Goal: Transaction & Acquisition: Purchase product/service

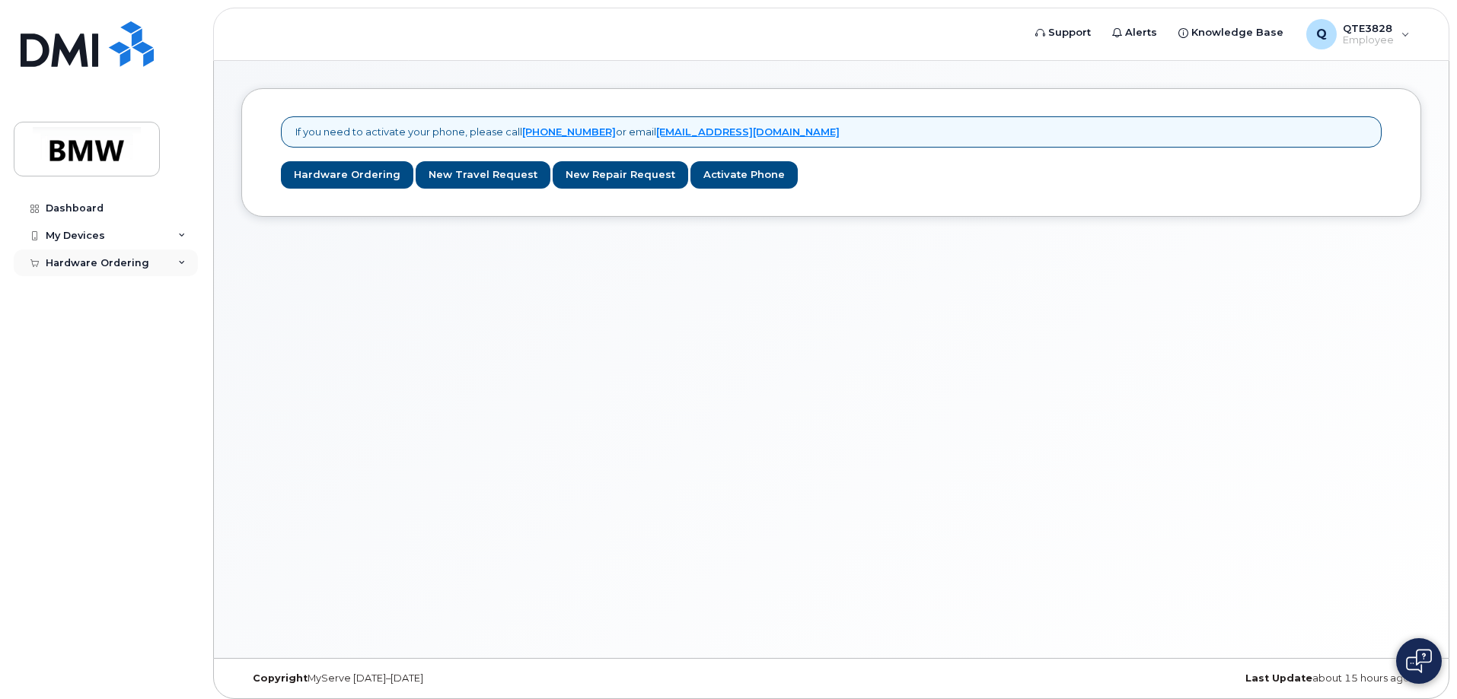
click at [170, 260] on div "Hardware Ordering" at bounding box center [106, 263] width 184 height 27
click at [116, 286] on link "My Orders" at bounding box center [119, 290] width 158 height 29
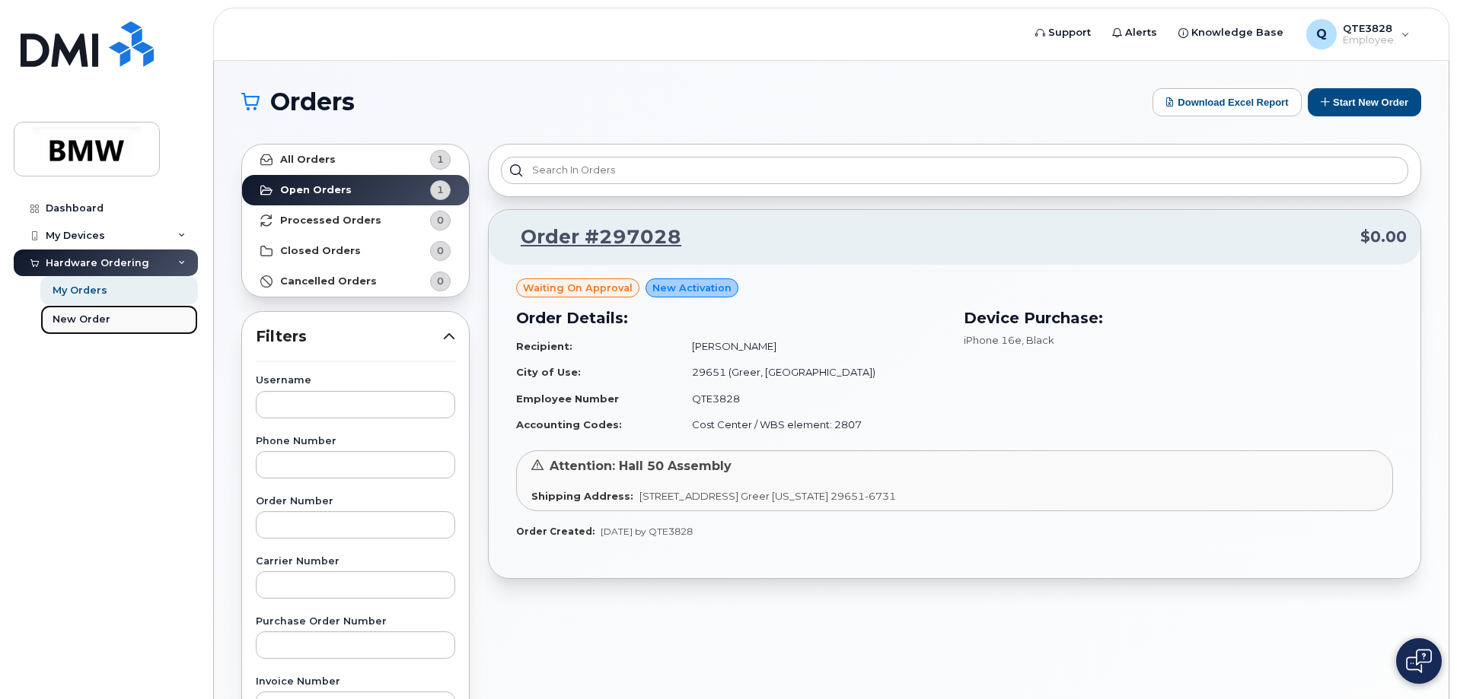
click at [131, 325] on link "New Order" at bounding box center [119, 319] width 158 height 29
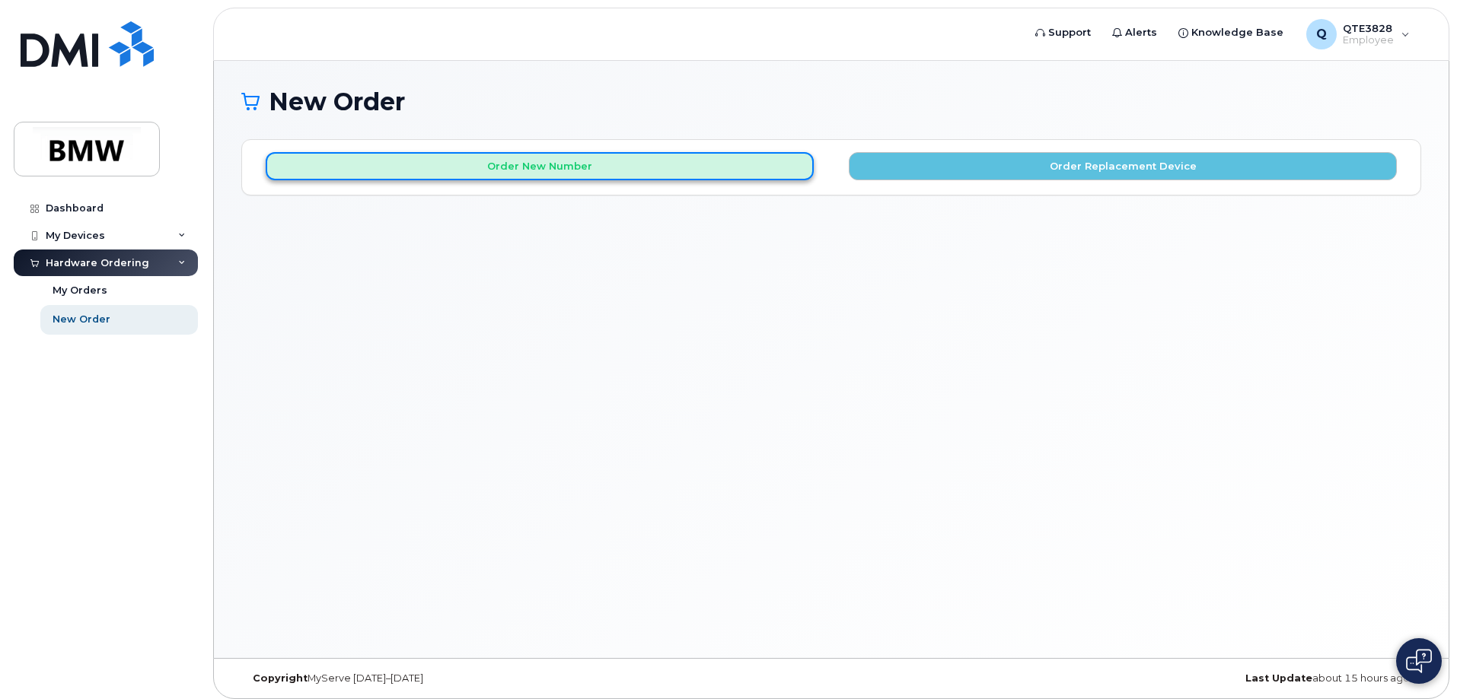
click at [546, 160] on button "Order New Number" at bounding box center [540, 166] width 548 height 28
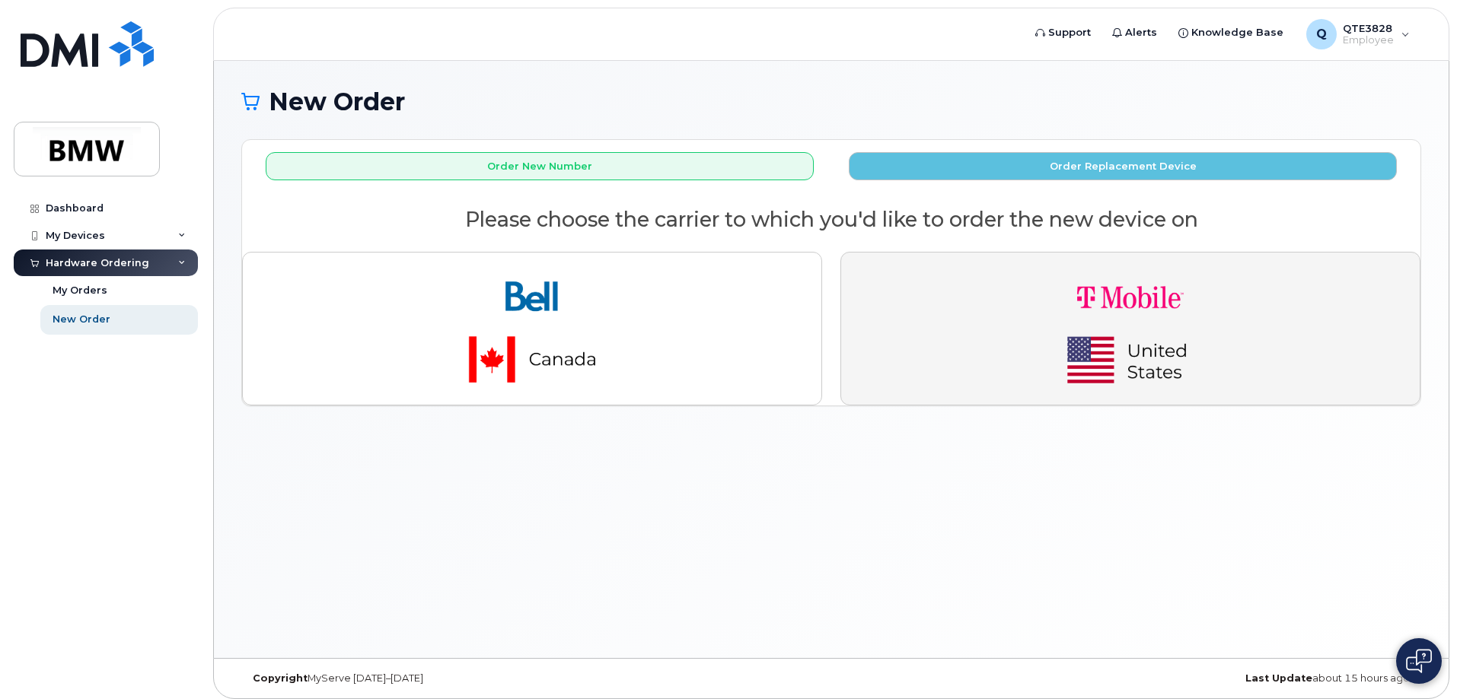
click at [1060, 307] on img "button" at bounding box center [1130, 329] width 213 height 128
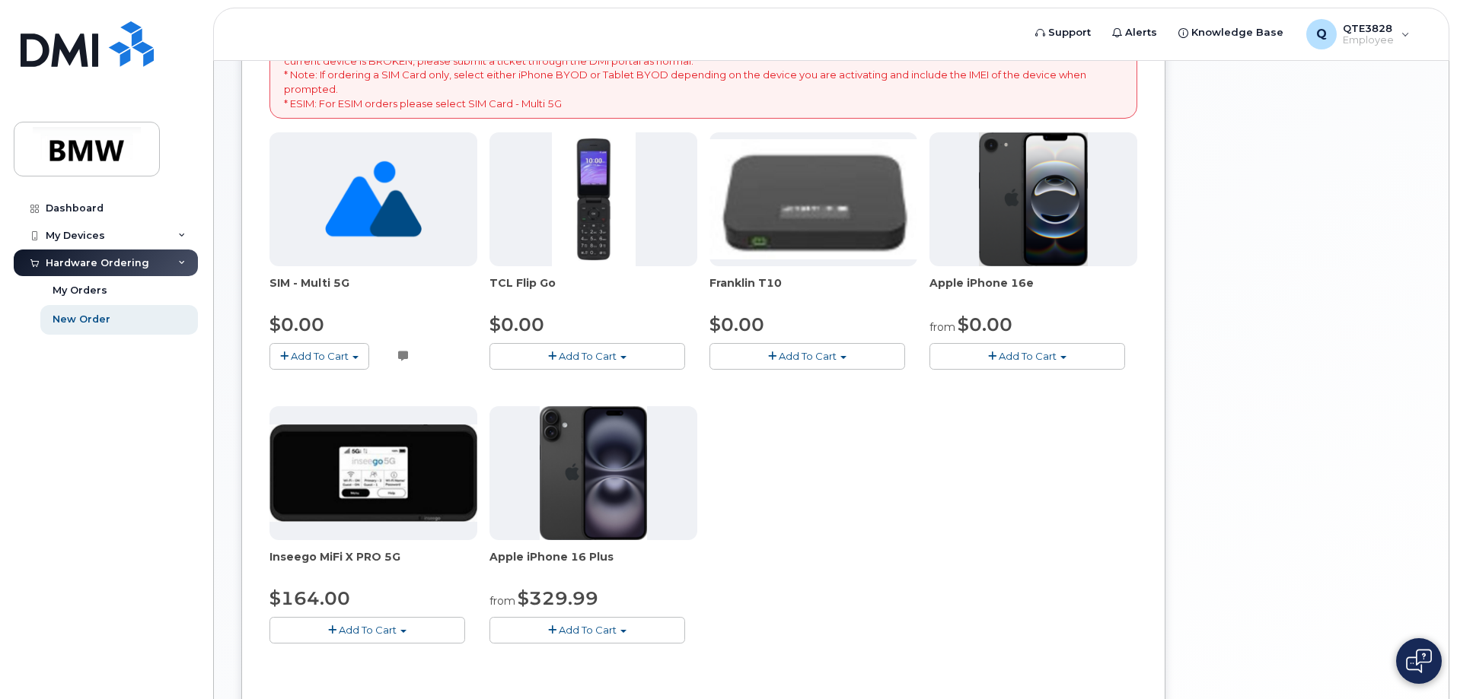
scroll to position [304, 0]
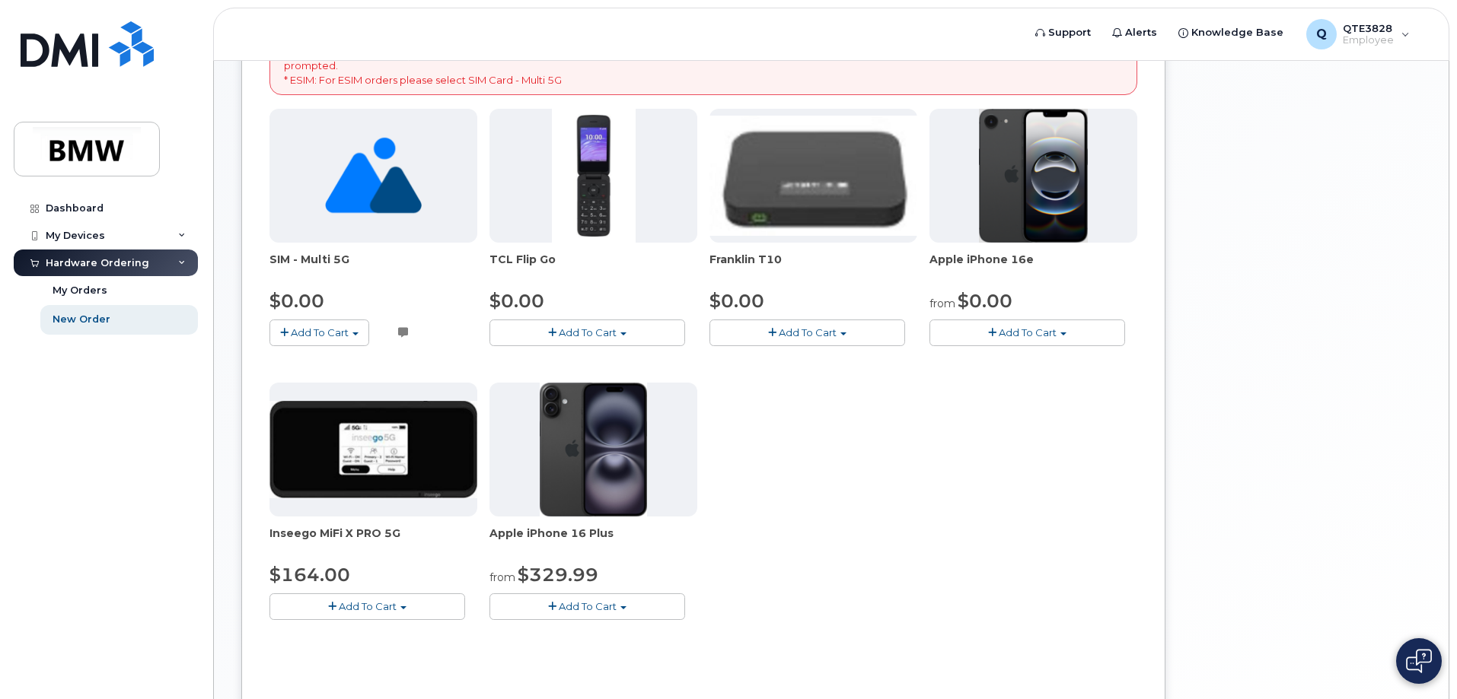
click at [1031, 339] on span "Add To Cart" at bounding box center [1028, 333] width 58 height 12
click at [1013, 357] on link "$0.00 - 30 Month Activation (128GB)" at bounding box center [1042, 361] width 219 height 19
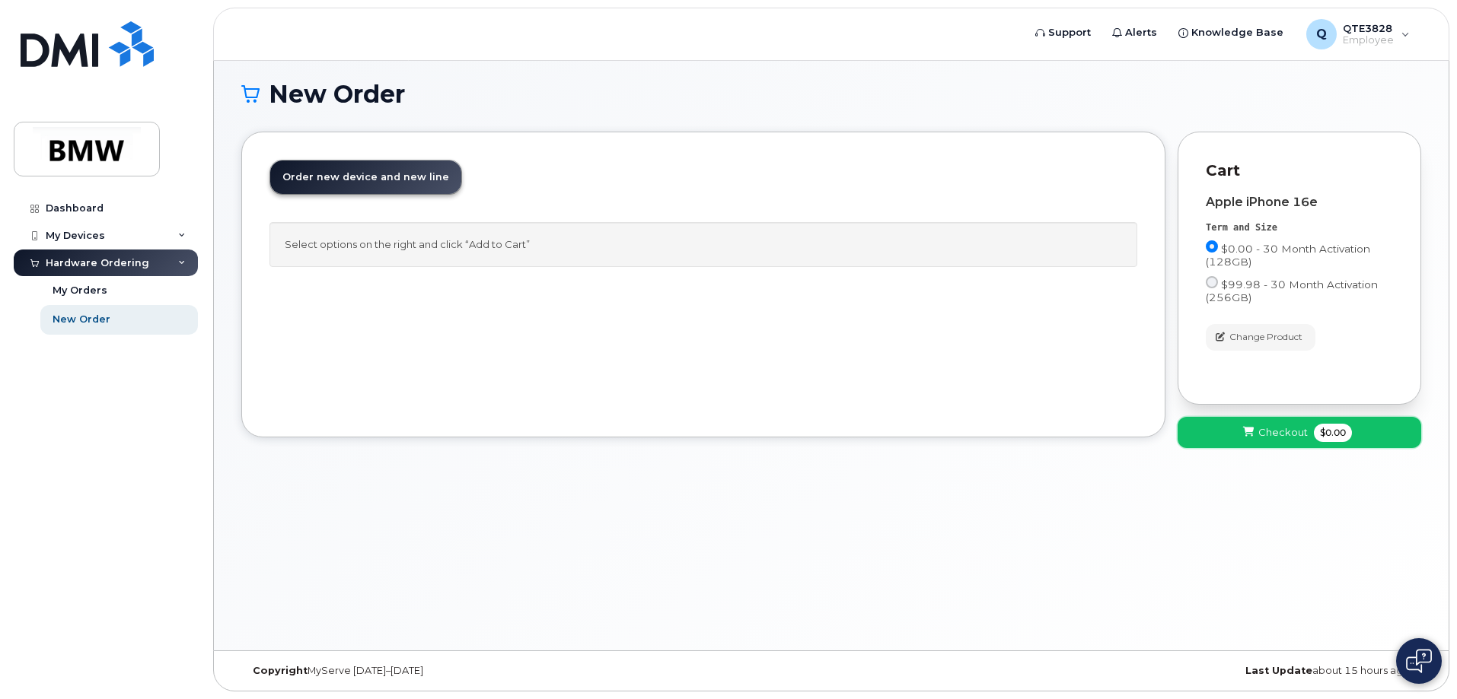
click at [1311, 438] on button "Checkout $0.00" at bounding box center [1299, 432] width 244 height 31
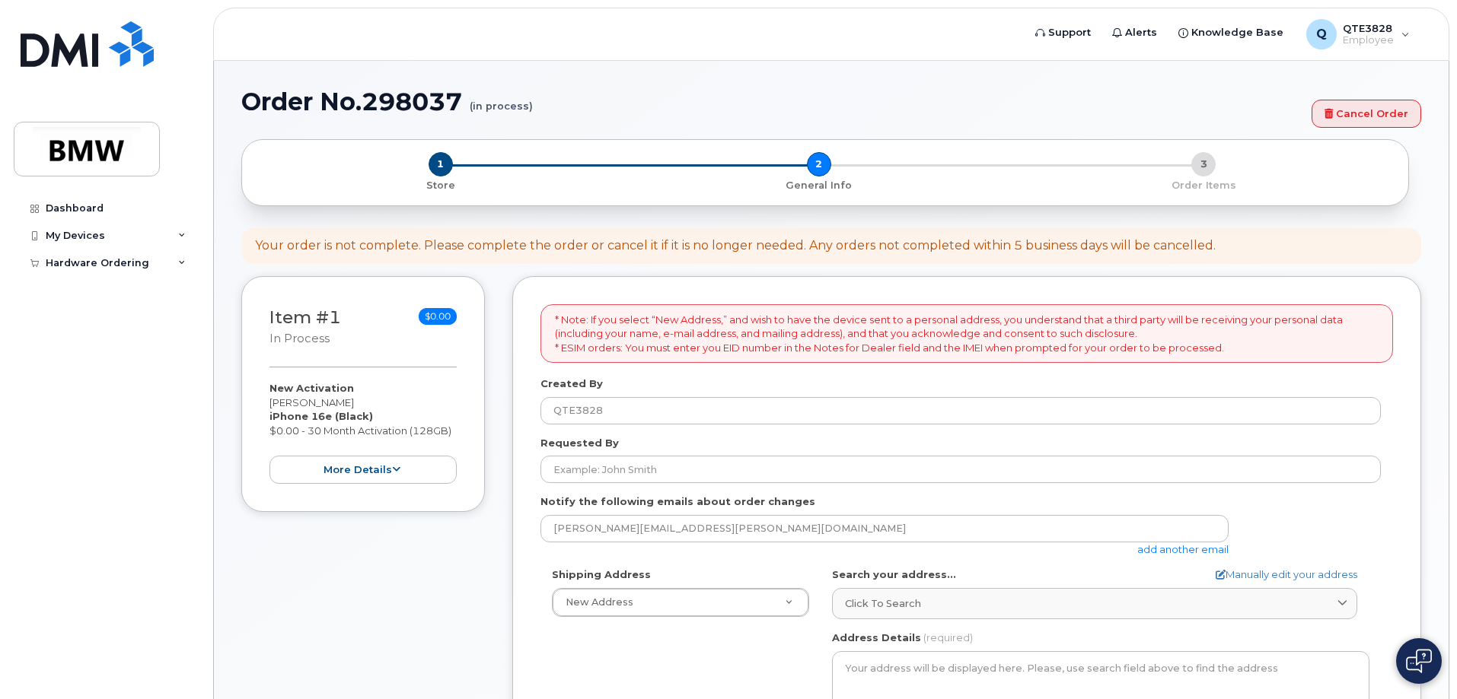
select select
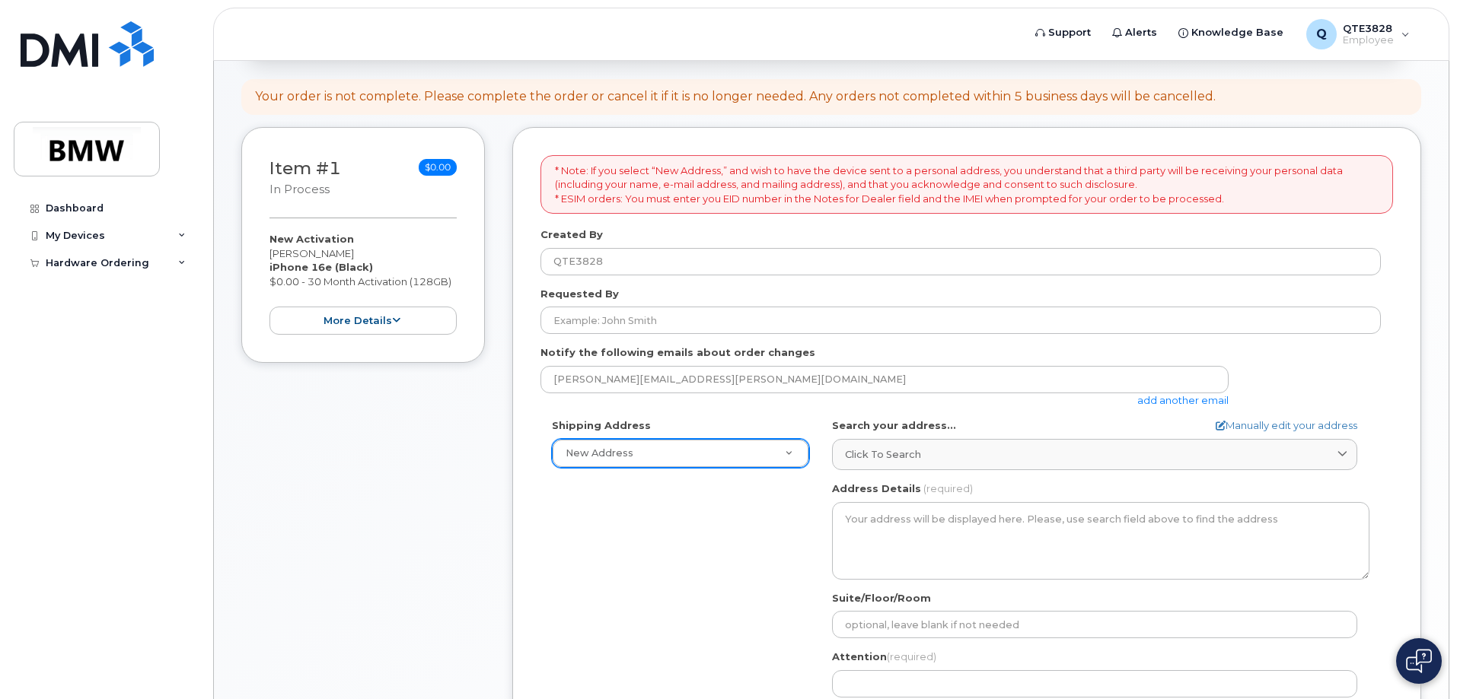
scroll to position [152, 0]
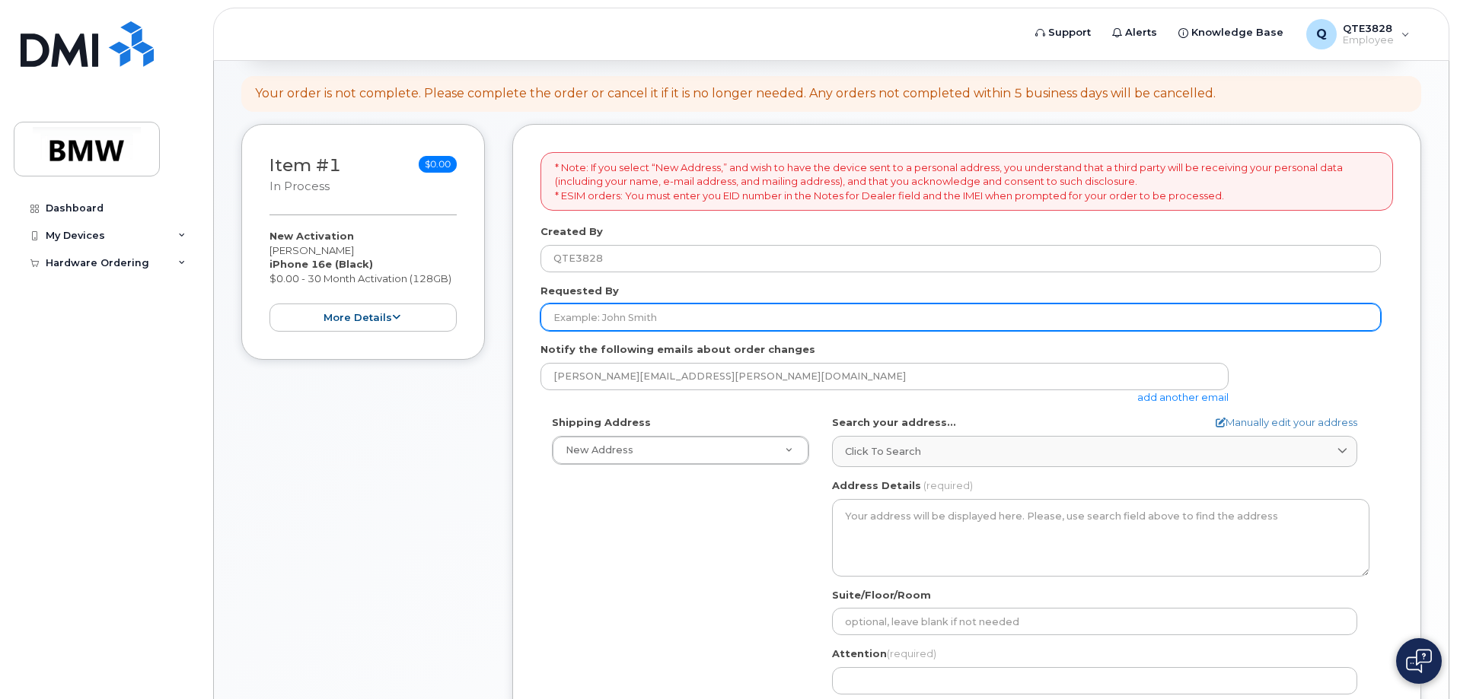
click at [668, 320] on input "Requested By" at bounding box center [960, 317] width 840 height 27
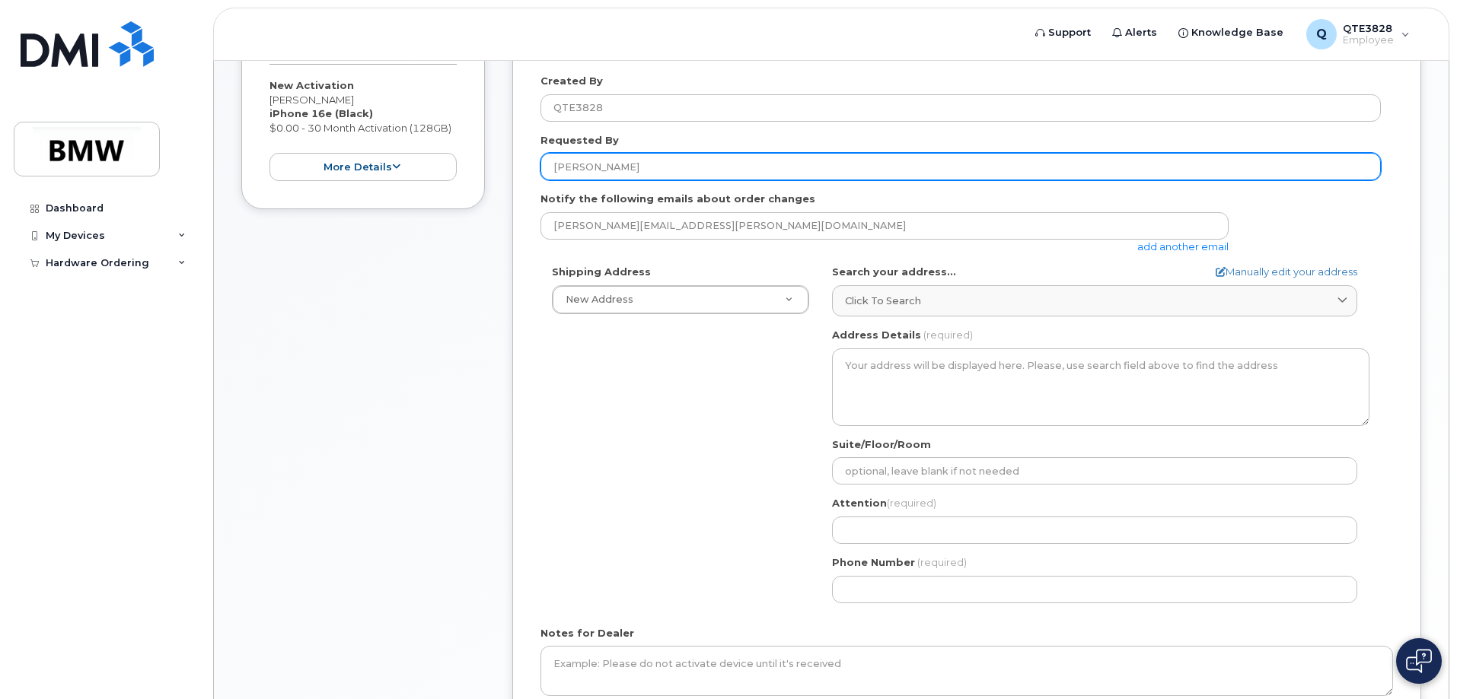
scroll to position [304, 0]
type input "[PERSON_NAME]"
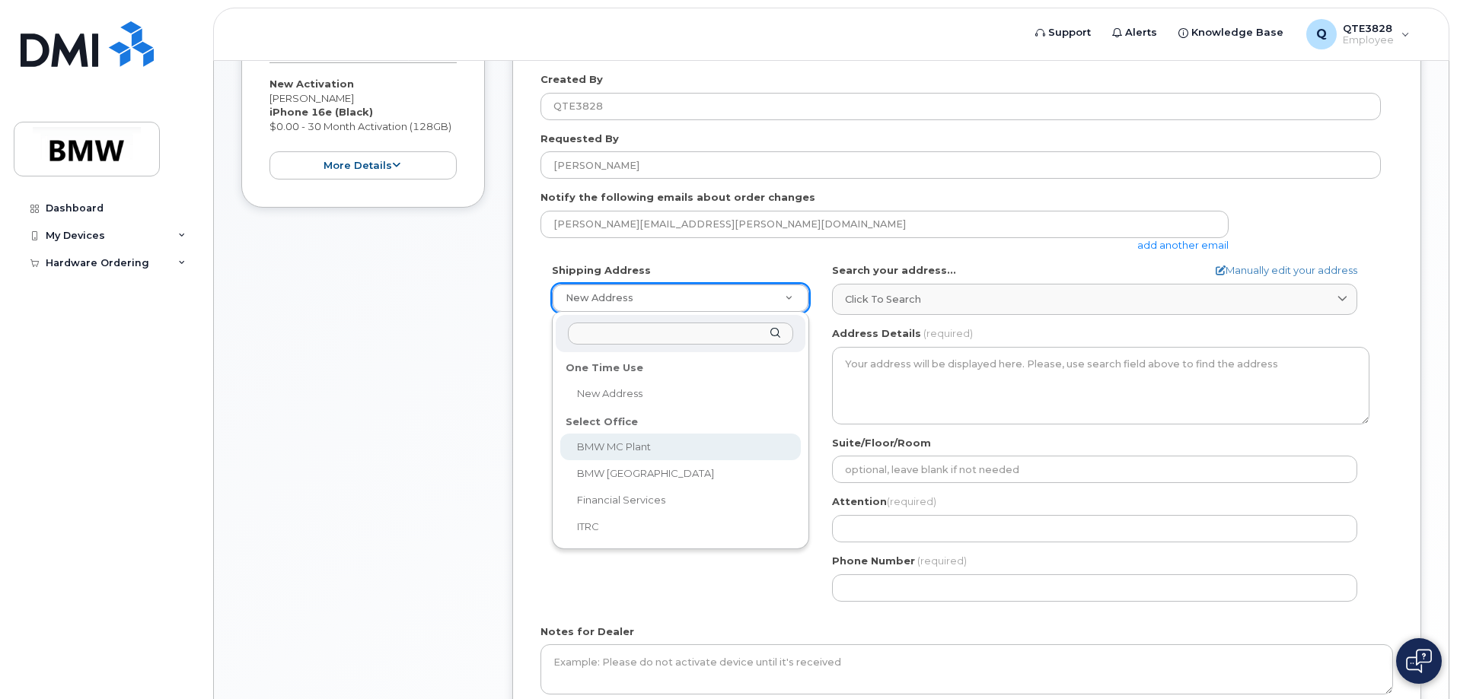
select select
type textarea "[STREET_ADDRESS] Greer [US_STATE] 29651-6731"
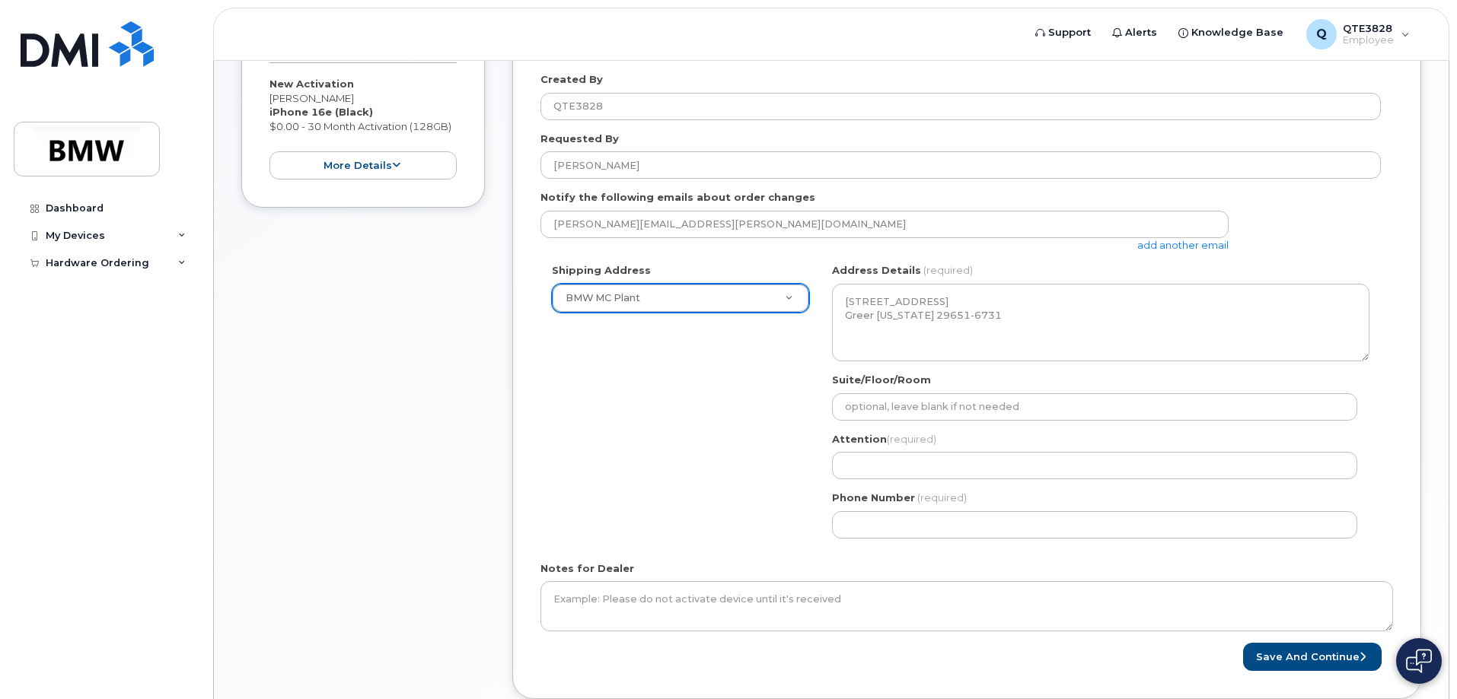
click at [1171, 249] on link "add another email" at bounding box center [1182, 245] width 91 height 12
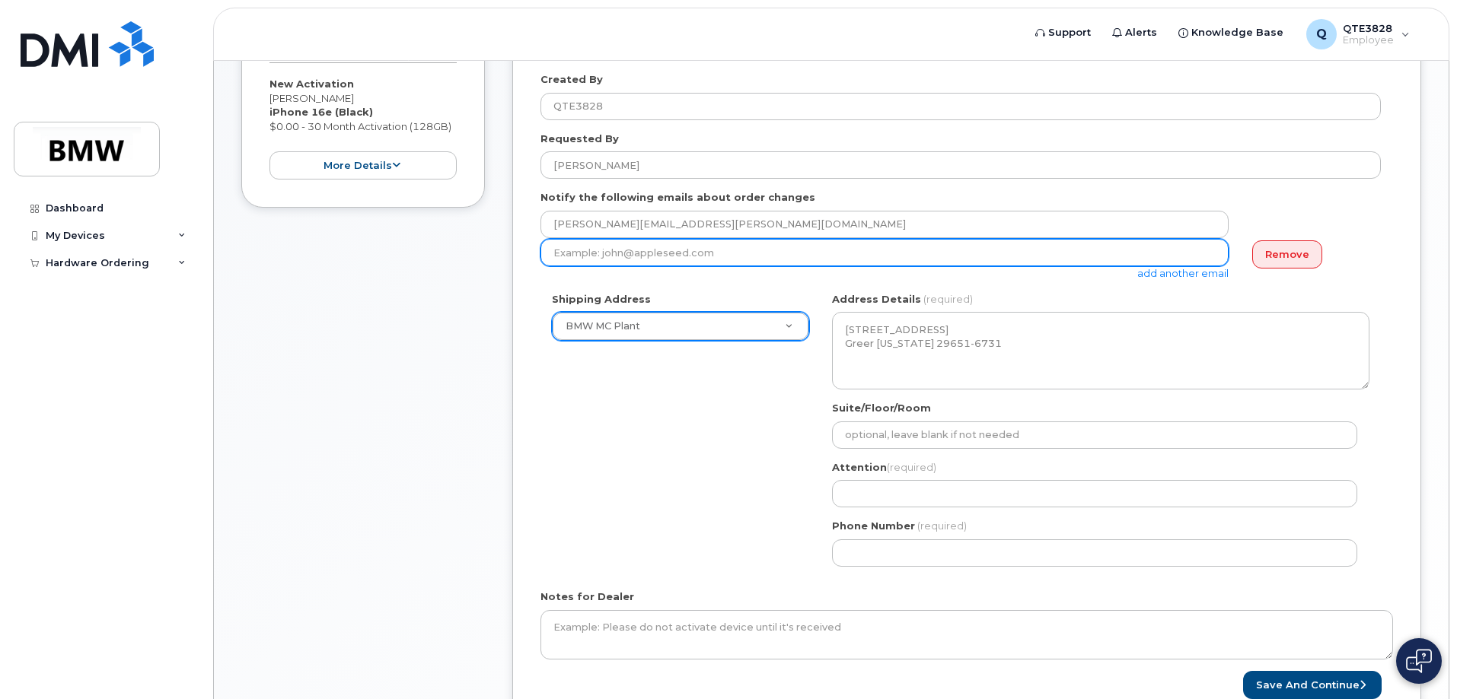
click at [748, 258] on input "email" at bounding box center [884, 252] width 688 height 27
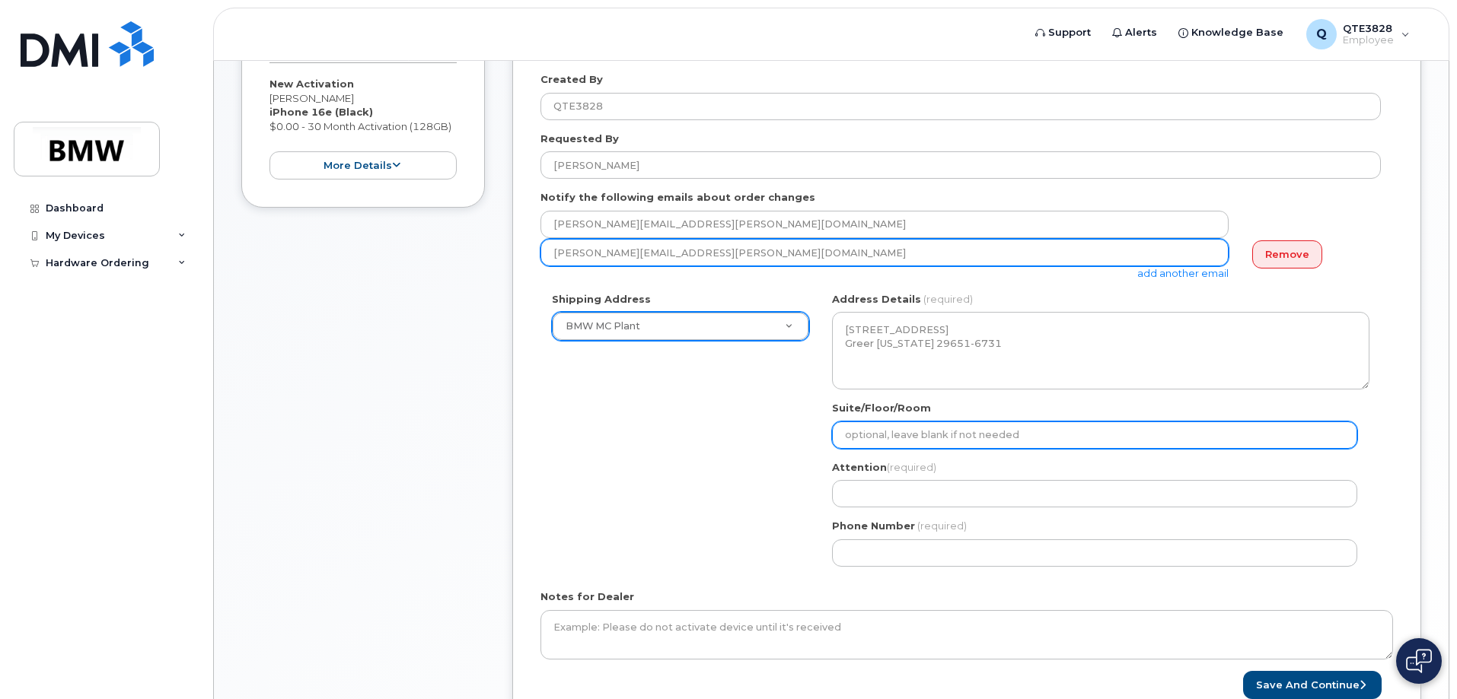
type input "christina.wooten@bmwmc.com"
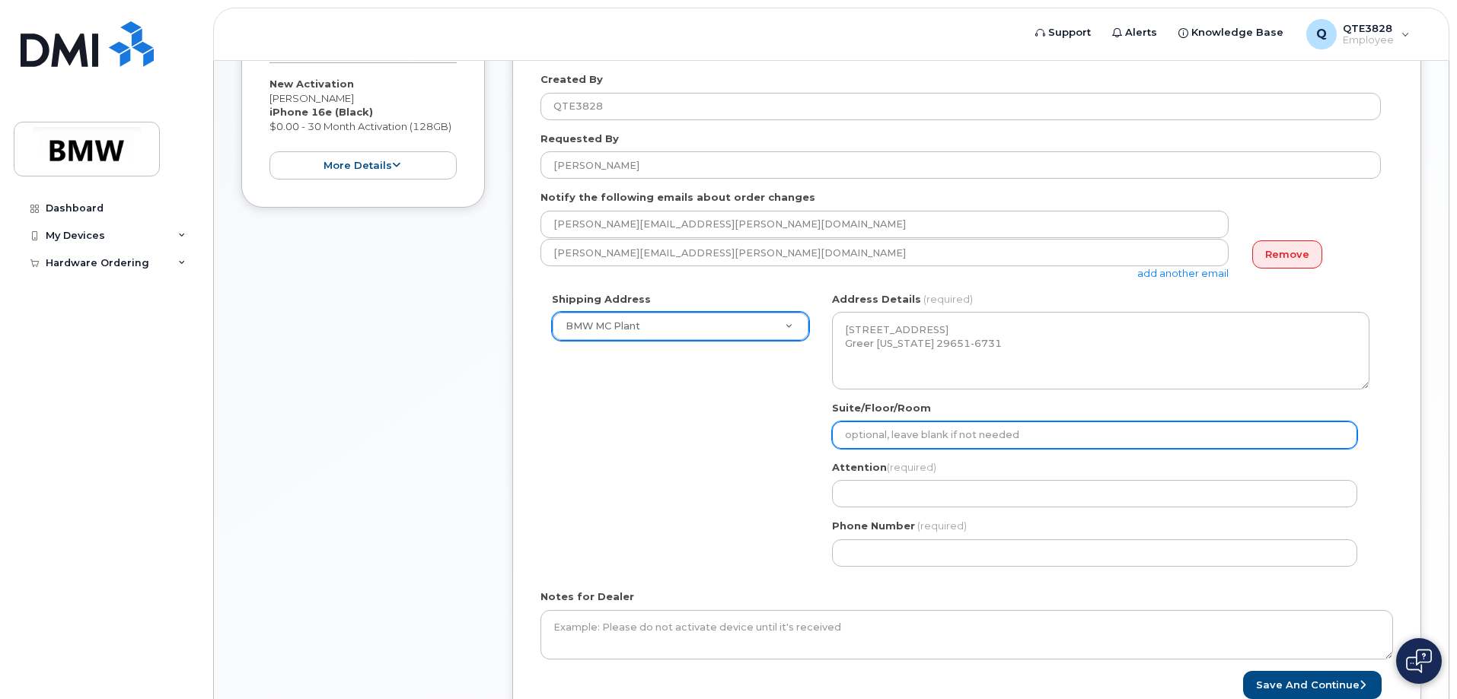
click at [1007, 434] on input "Suite/Floor/Room" at bounding box center [1094, 435] width 525 height 27
select select
type input "H"
select select
type input "Ha"
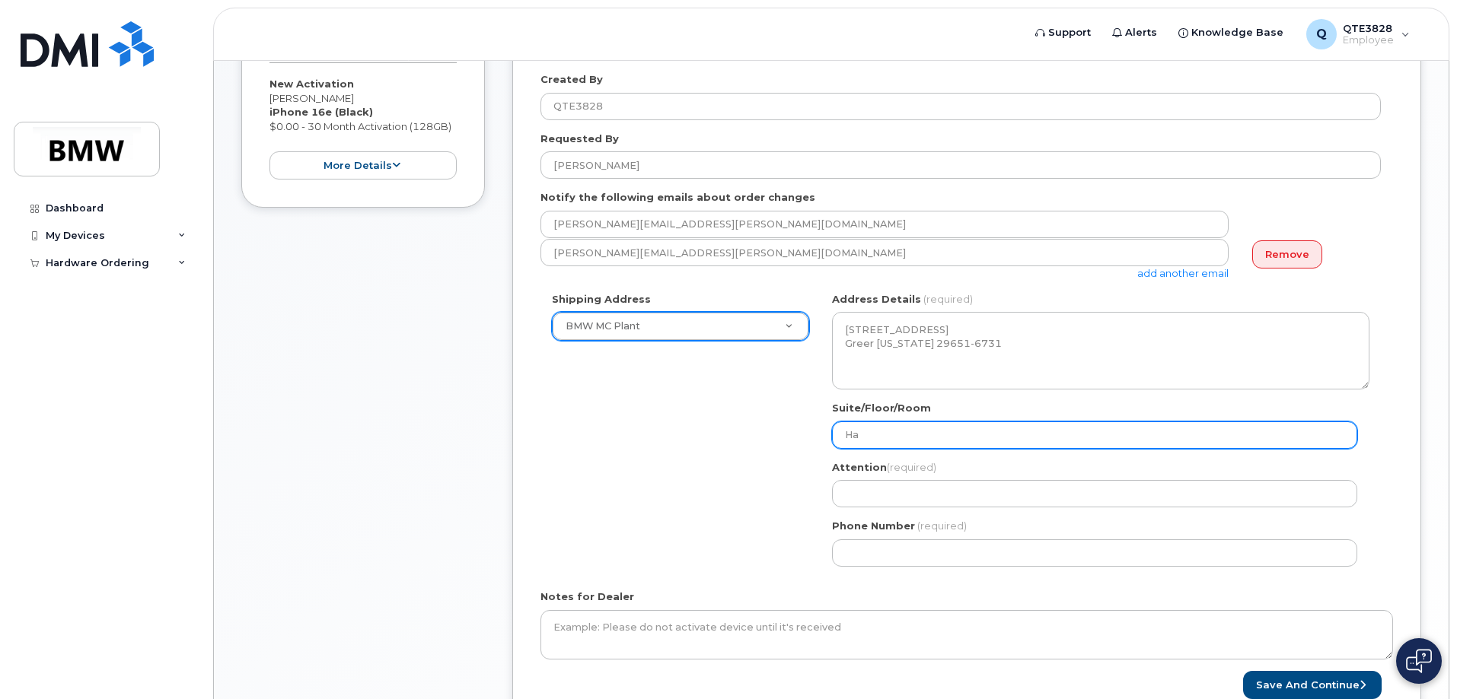
select select
type input "Hal"
select select
type input "Hall"
select select
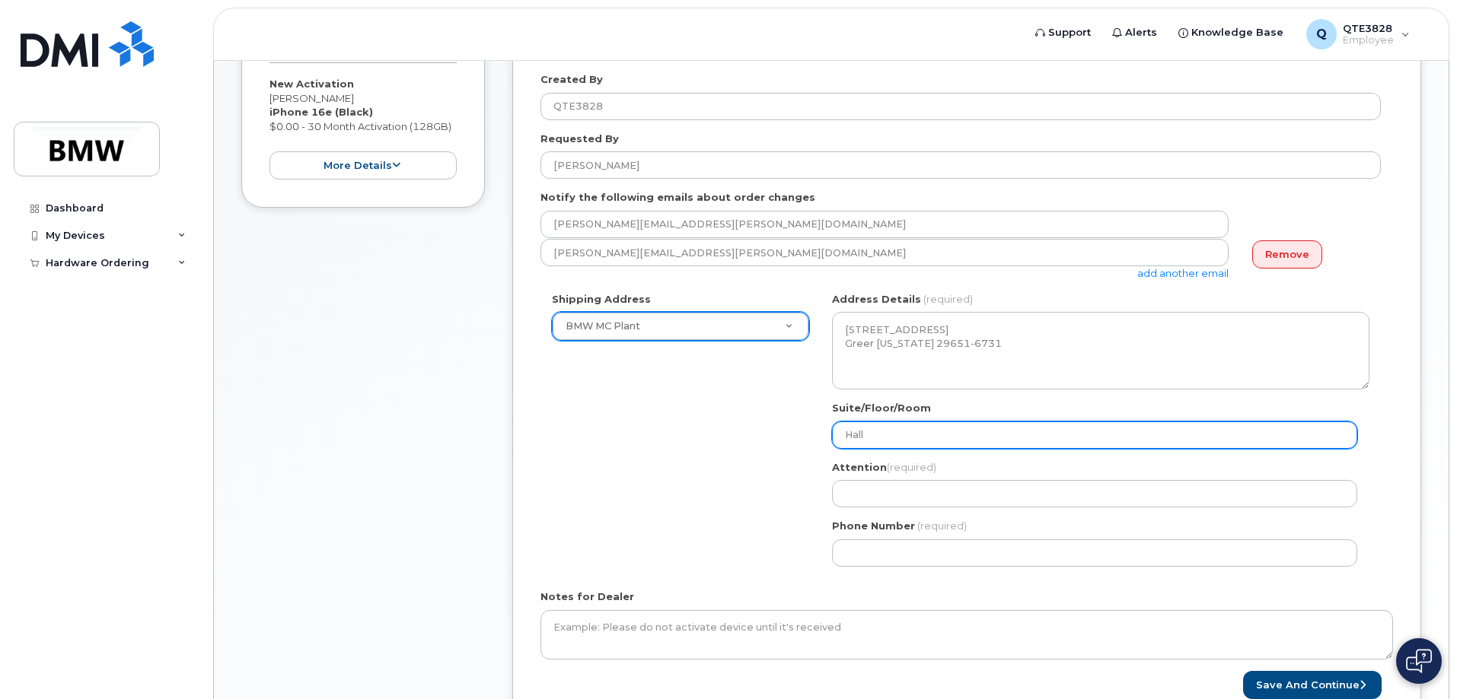
type input "Hall 5"
select select
type input "Hall 50"
select select
type input "Hall 50 a"
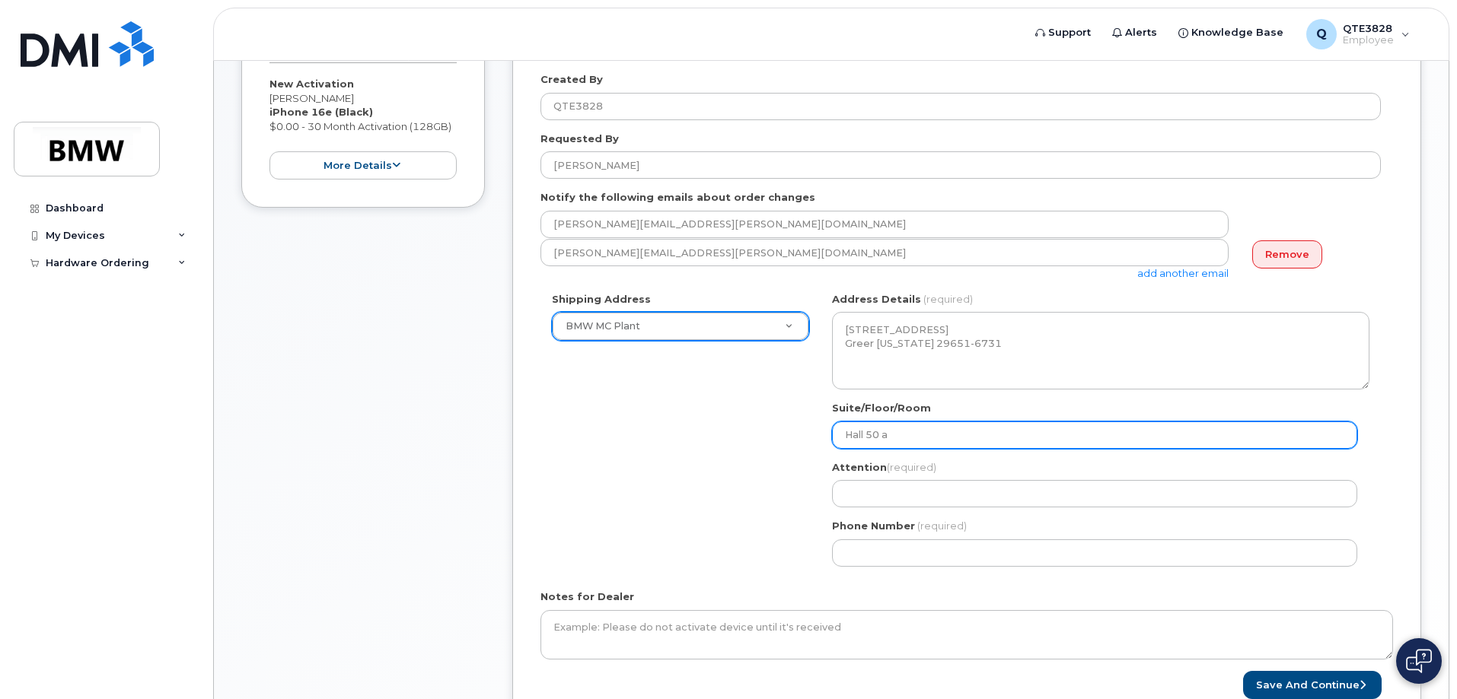
select select
type input "Hall 50 as"
select select
type input "Hall 50 ass"
select select
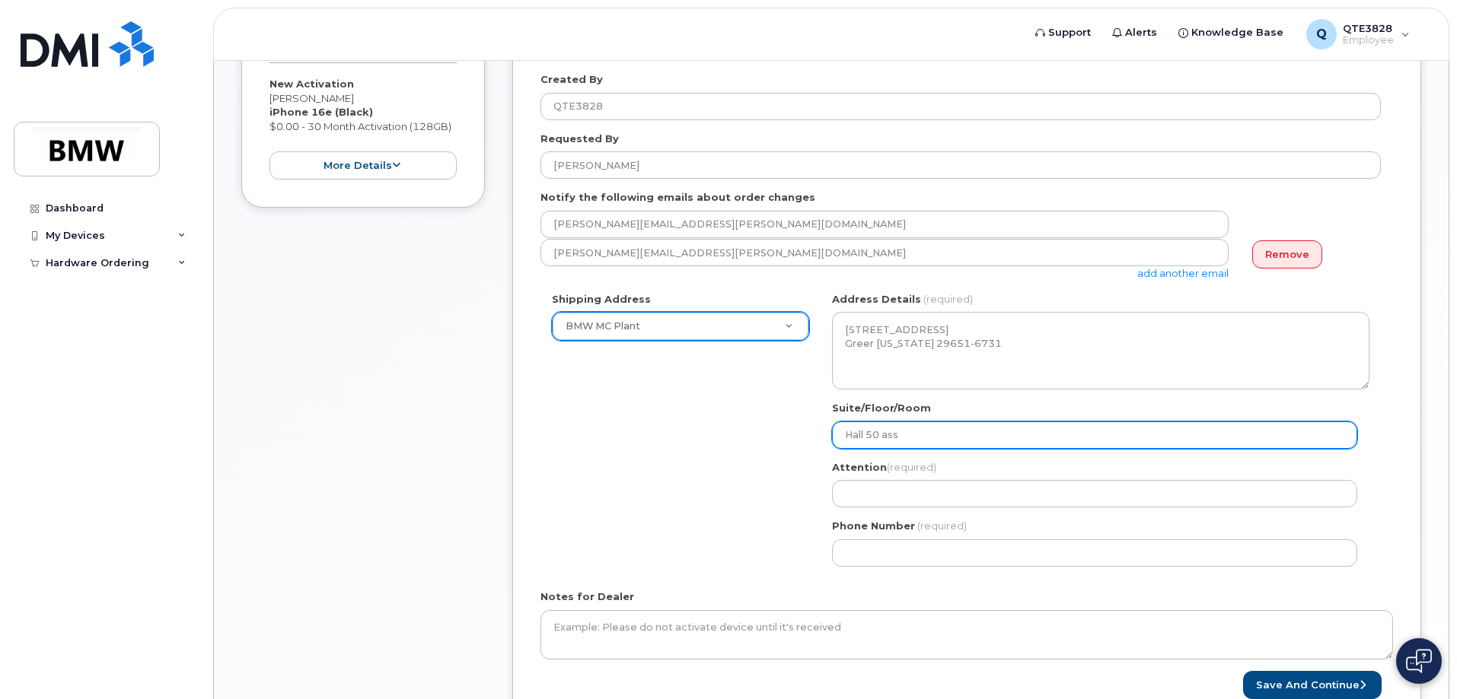
type input "Hall 50 asse"
select select
type input "Hall 50 assem"
select select
type input "Hall 50 assemb"
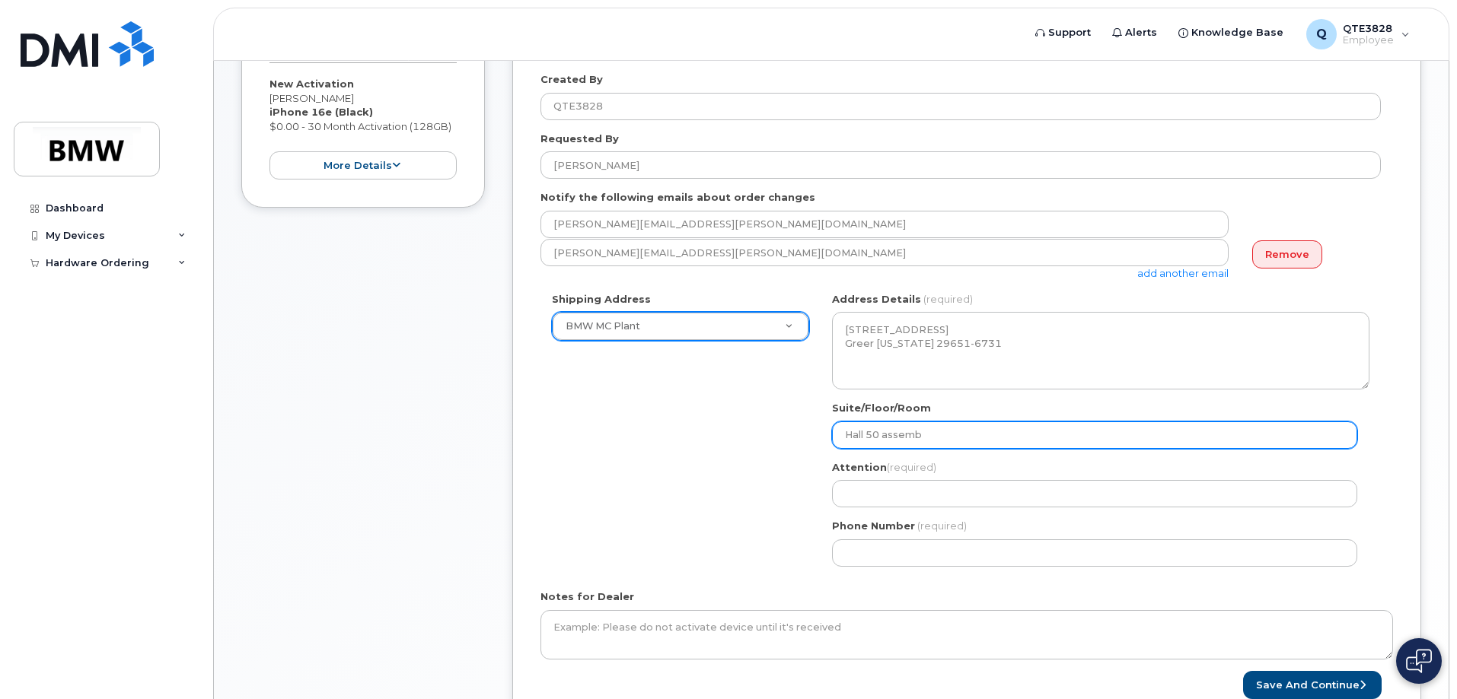
select select
type input "Hall 50 assembl"
select select
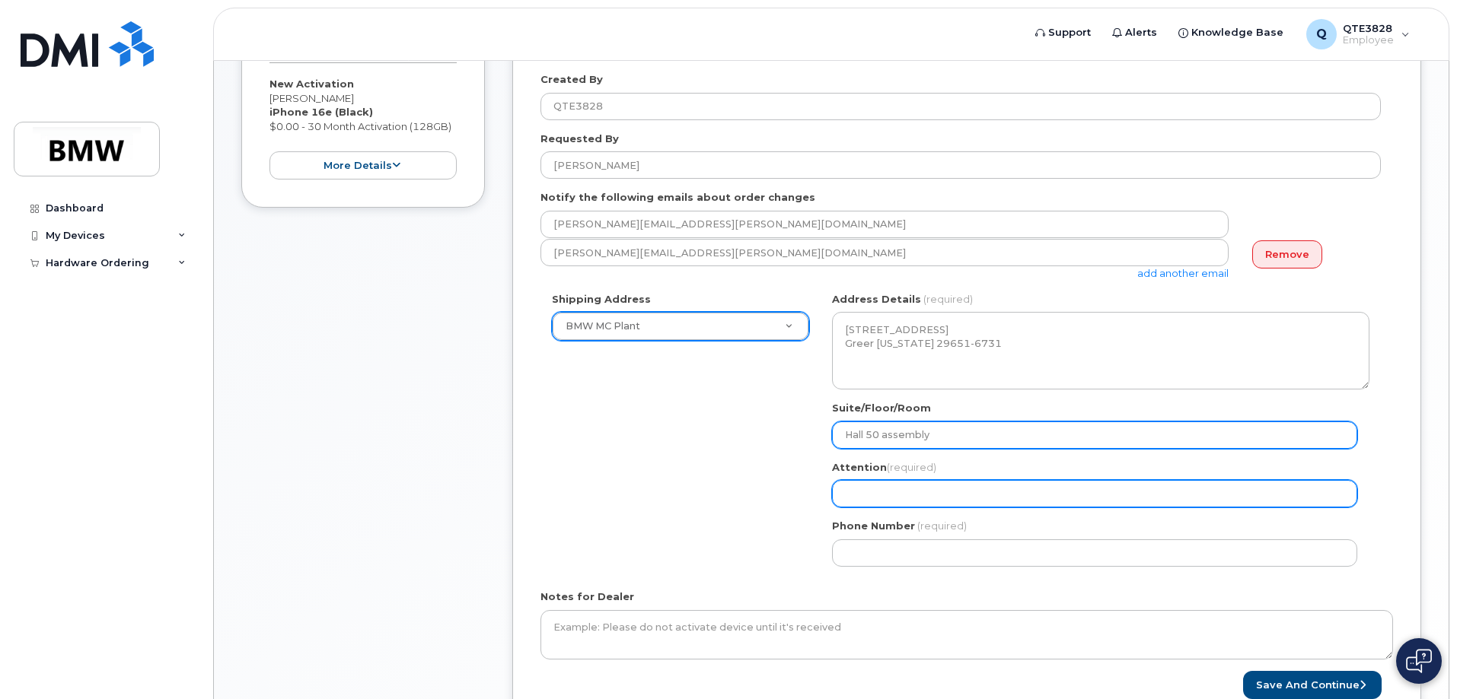
type input "Hall 50 assembly"
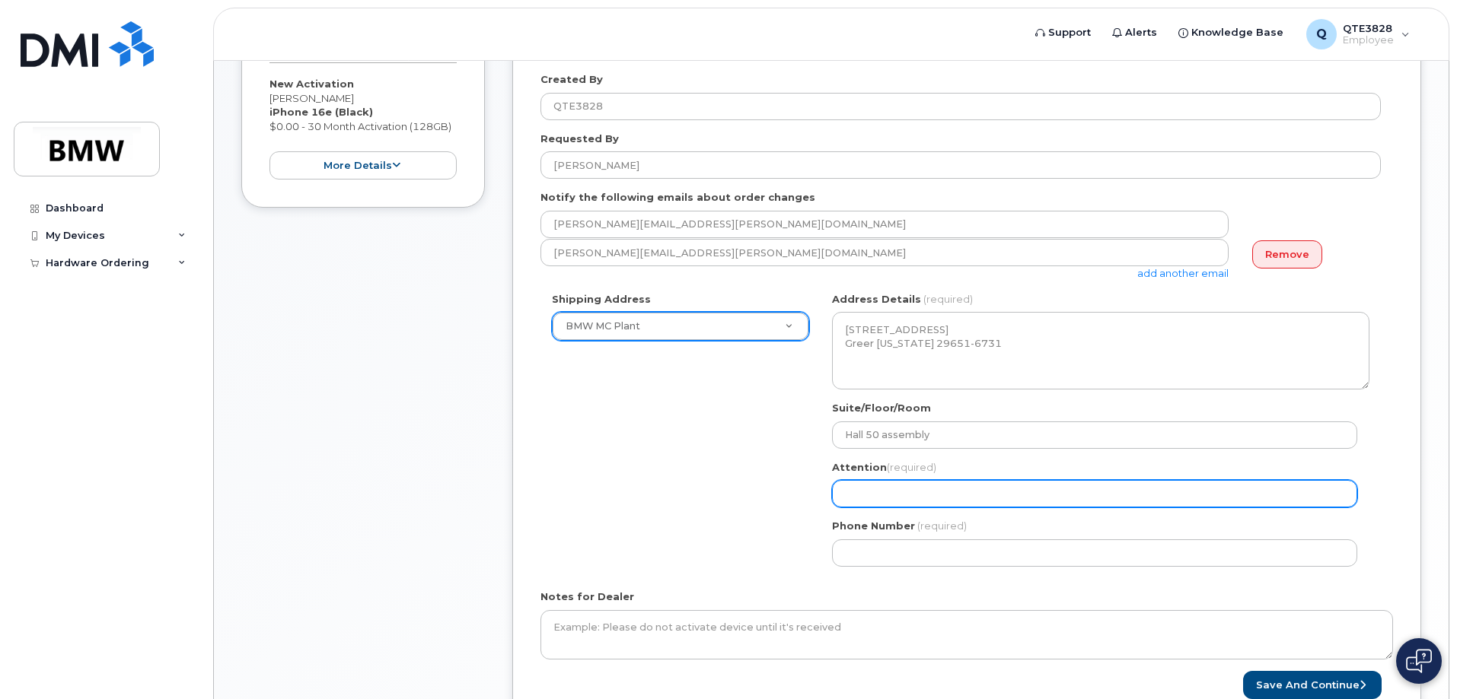
click at [958, 493] on input "Attention (required)" at bounding box center [1094, 493] width 525 height 27
select select
type input "C"
select select
type input "Ch"
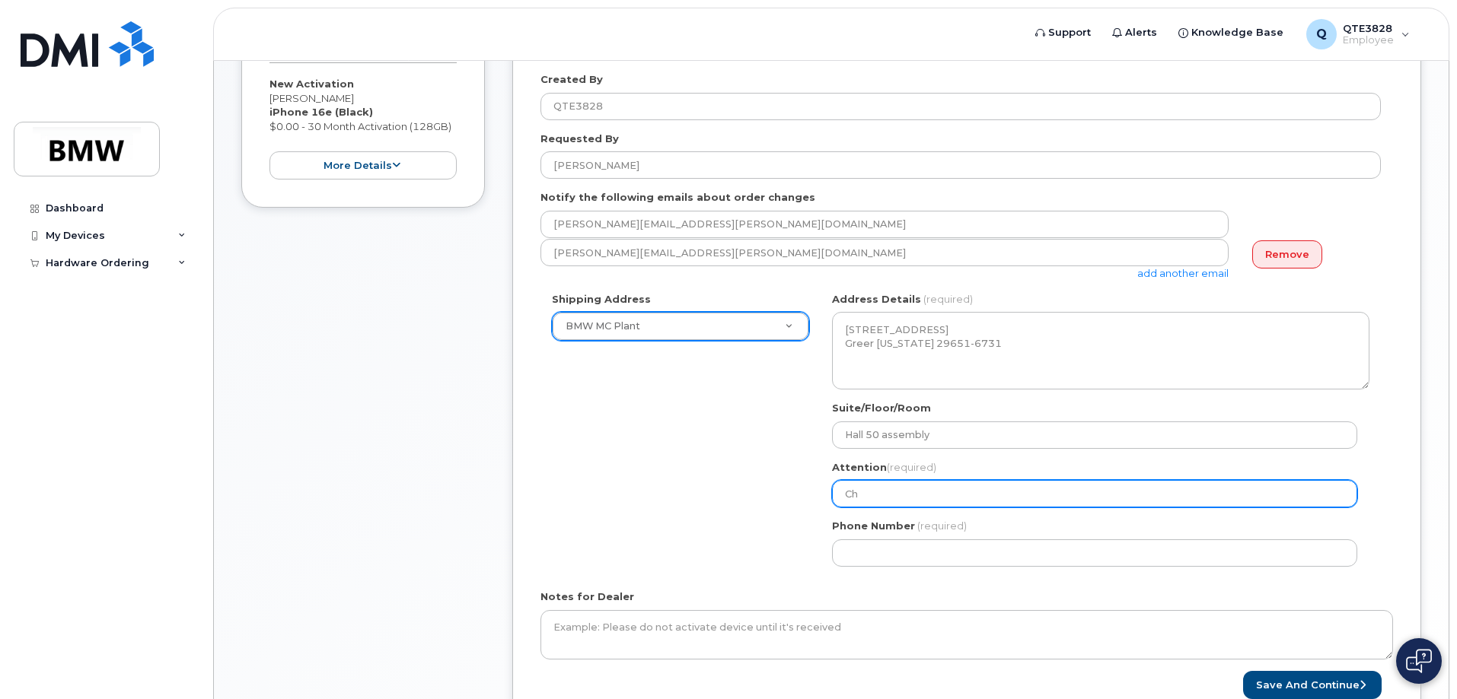
select select
type input "Chr"
select select
type input "Chri"
select select
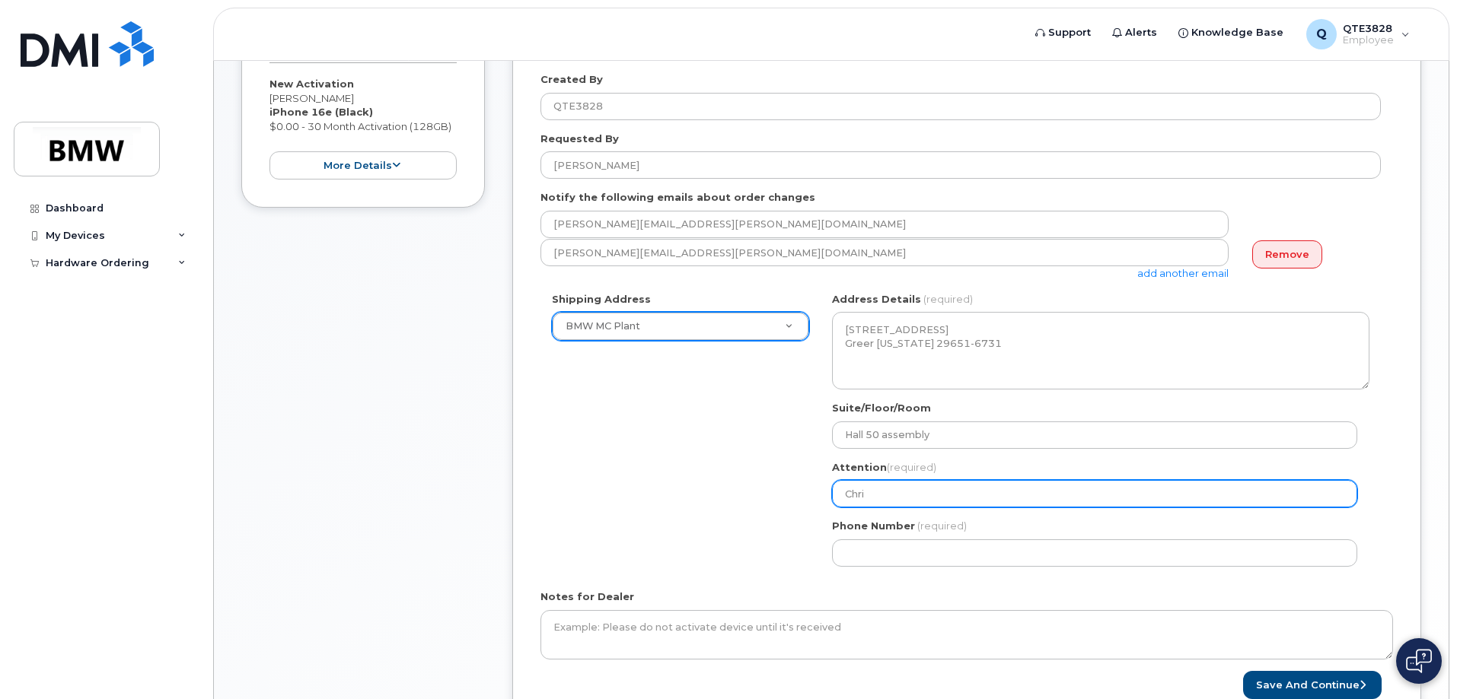
type input "Chris"
select select
type input "Christ"
select select
type input "Christi"
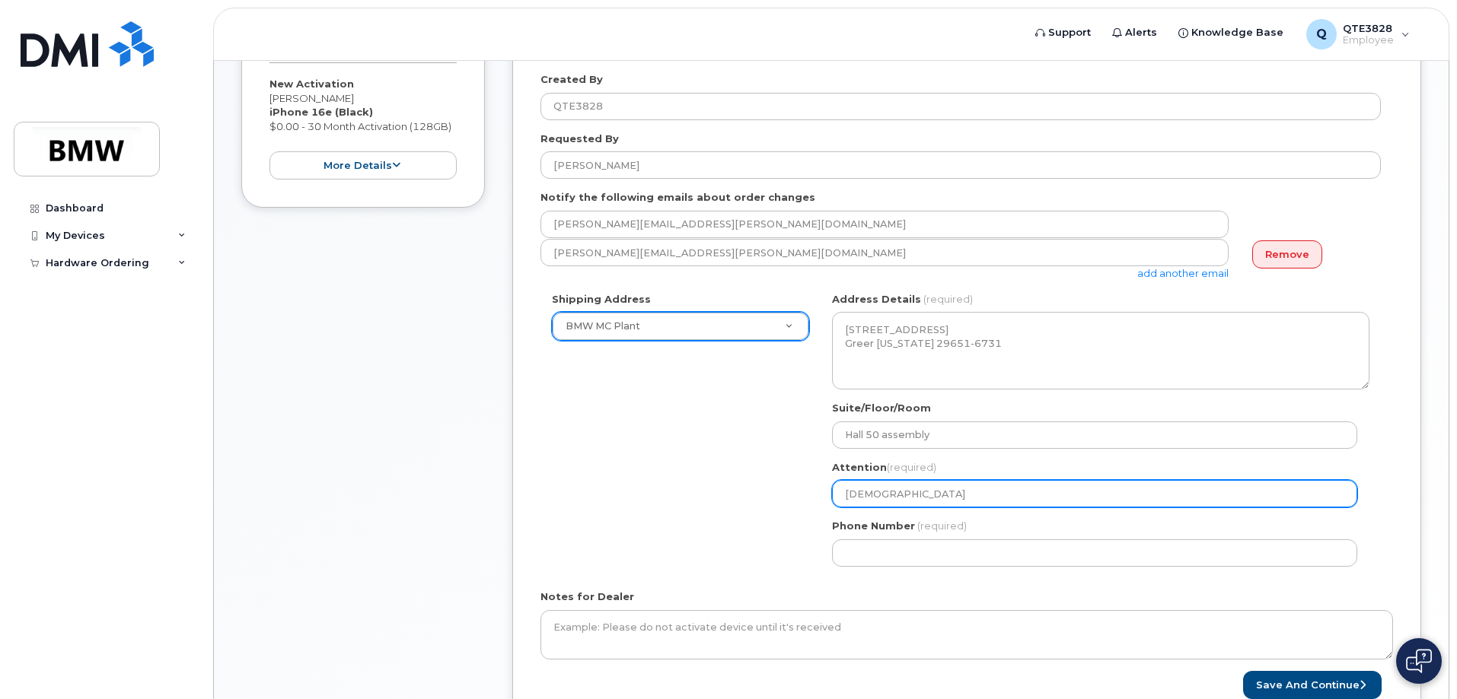
select select
type input "Christin"
select select
type input "Christina"
select select
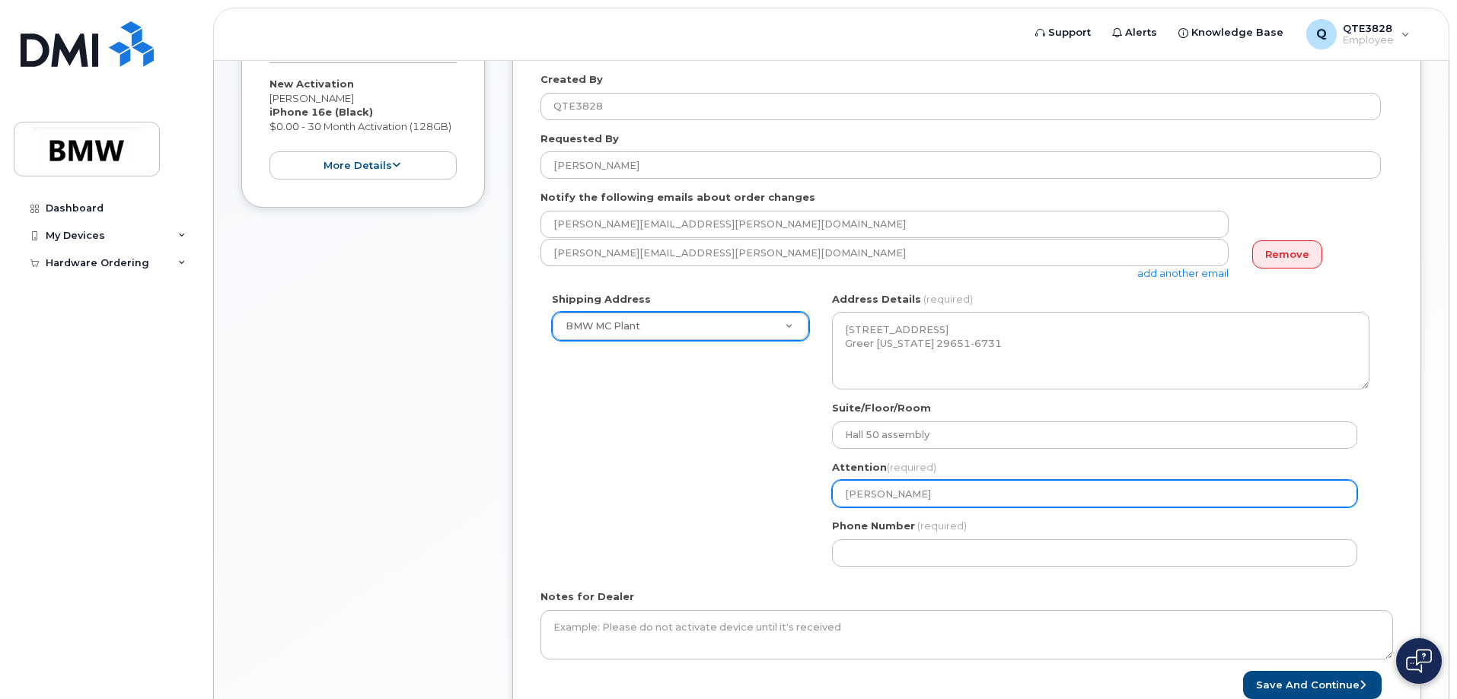
type input "Christina W"
select select
type input "Christina Wo"
select select
type input "Christina Woo"
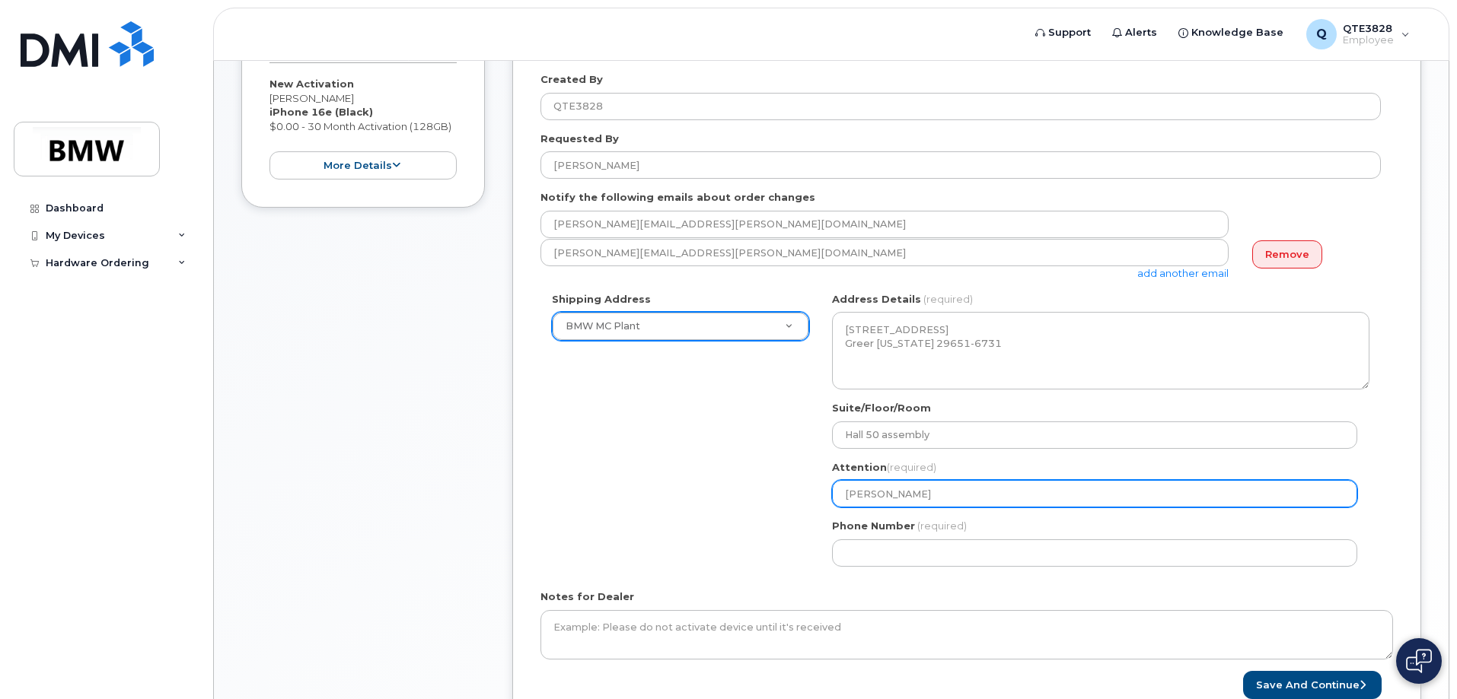
select select
type input "Christina Woot"
select select
type input "Christina Woote"
select select
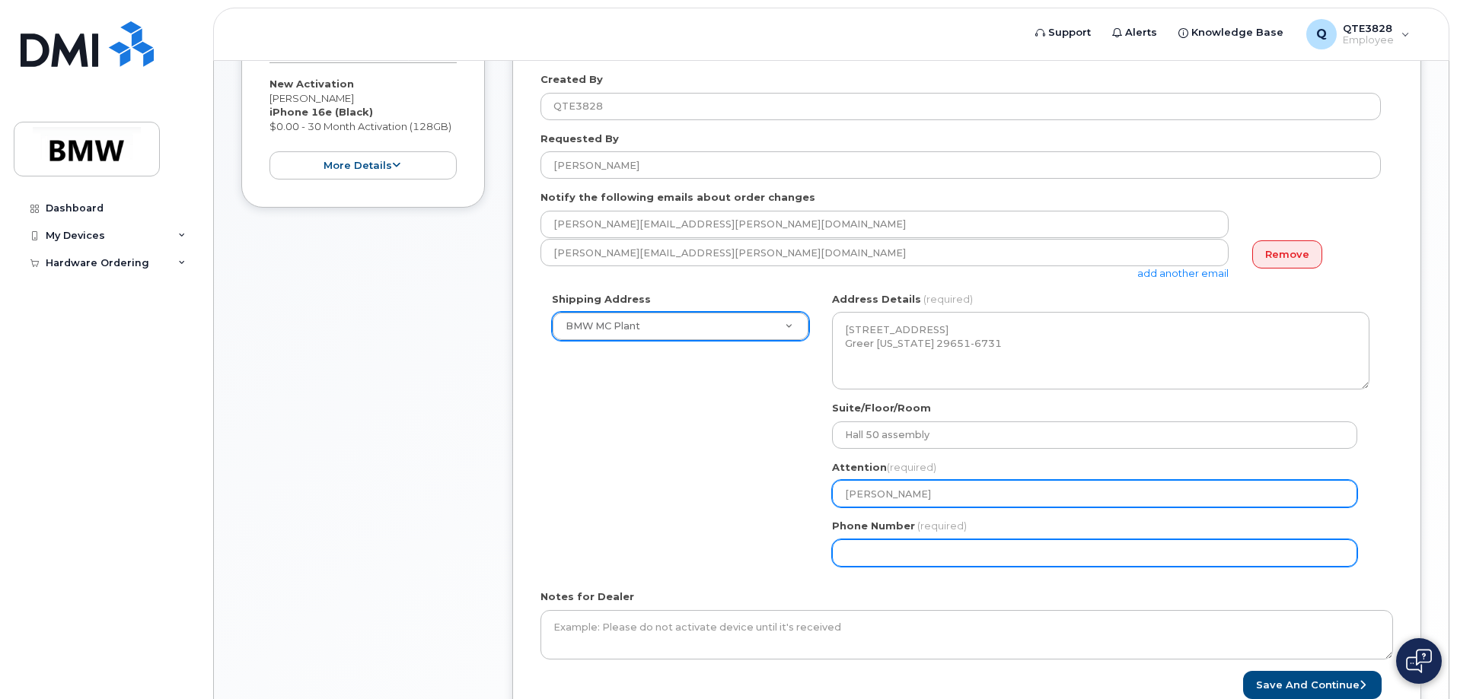
type input "Christina Wooten"
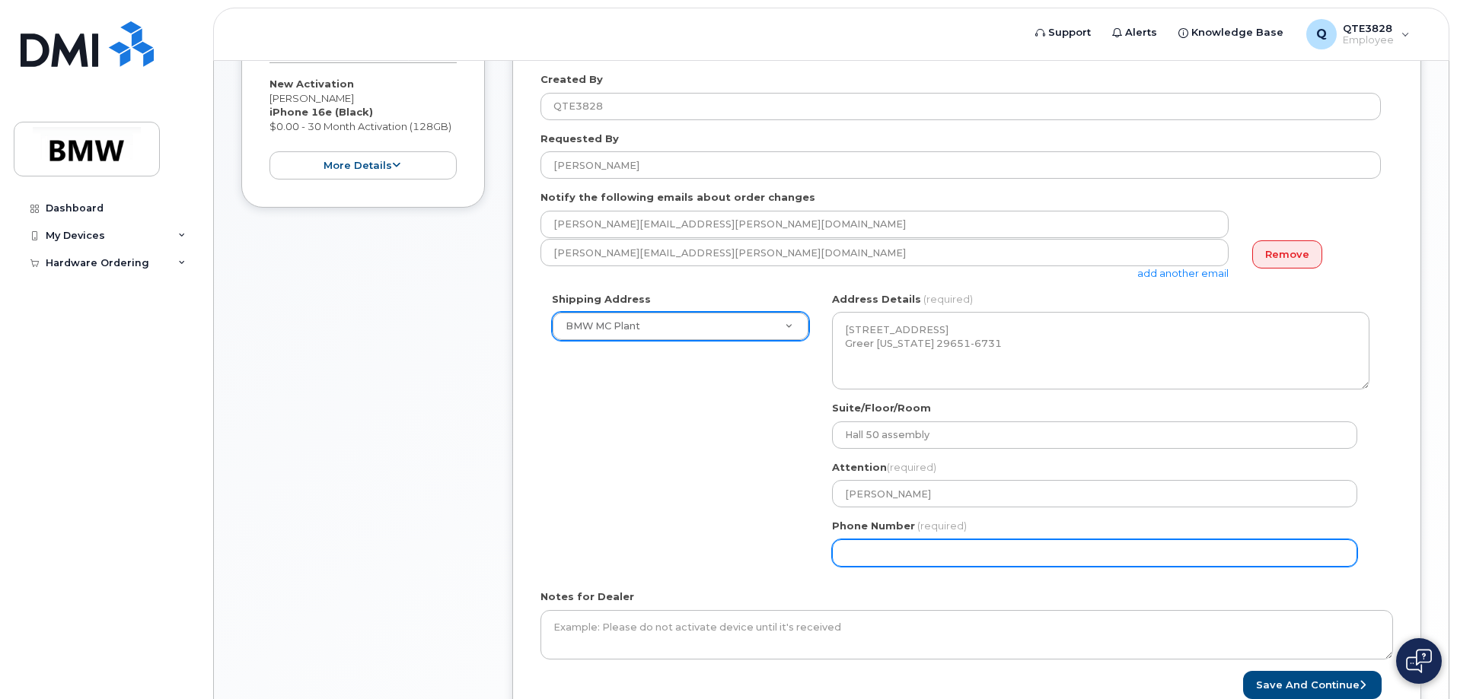
click at [909, 553] on input "Phone Number" at bounding box center [1094, 553] width 525 height 27
select select
type input "864"
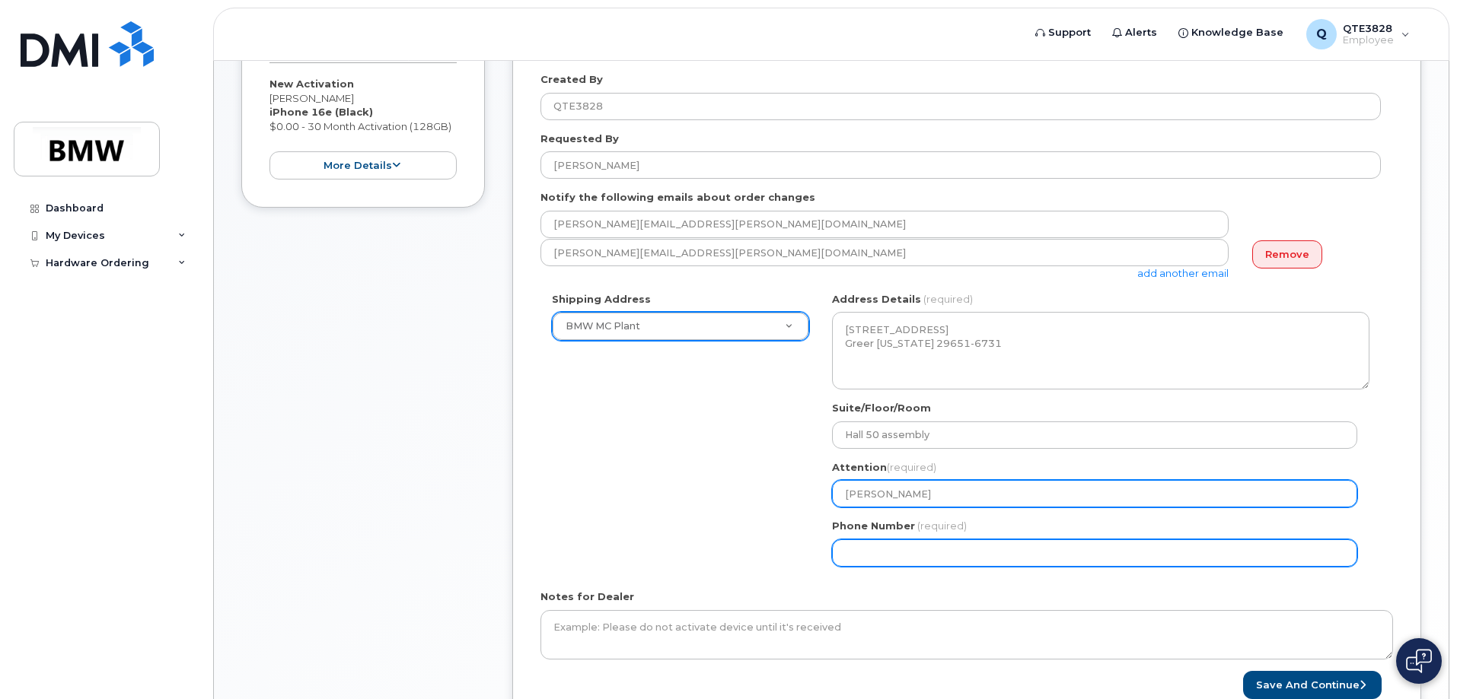
scroll to position [432, 0]
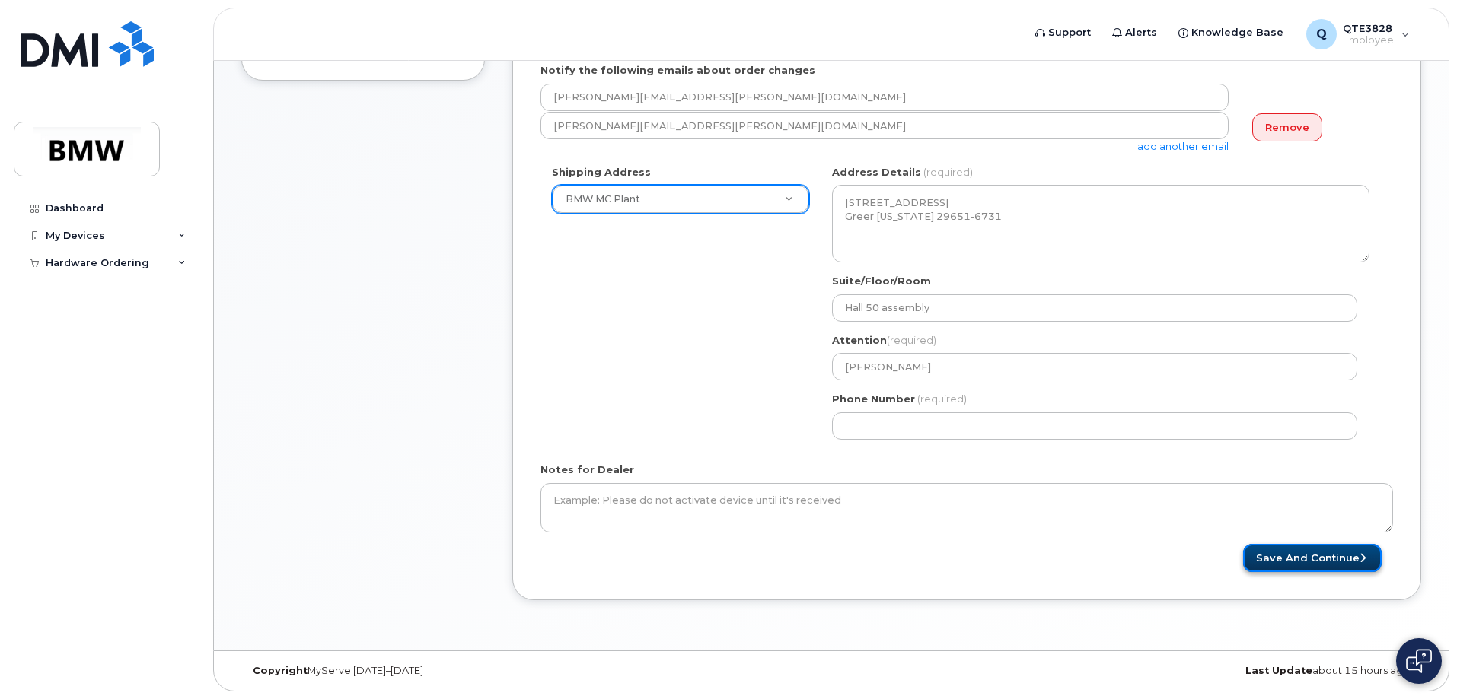
click at [1282, 562] on button "Save and Continue" at bounding box center [1312, 558] width 139 height 28
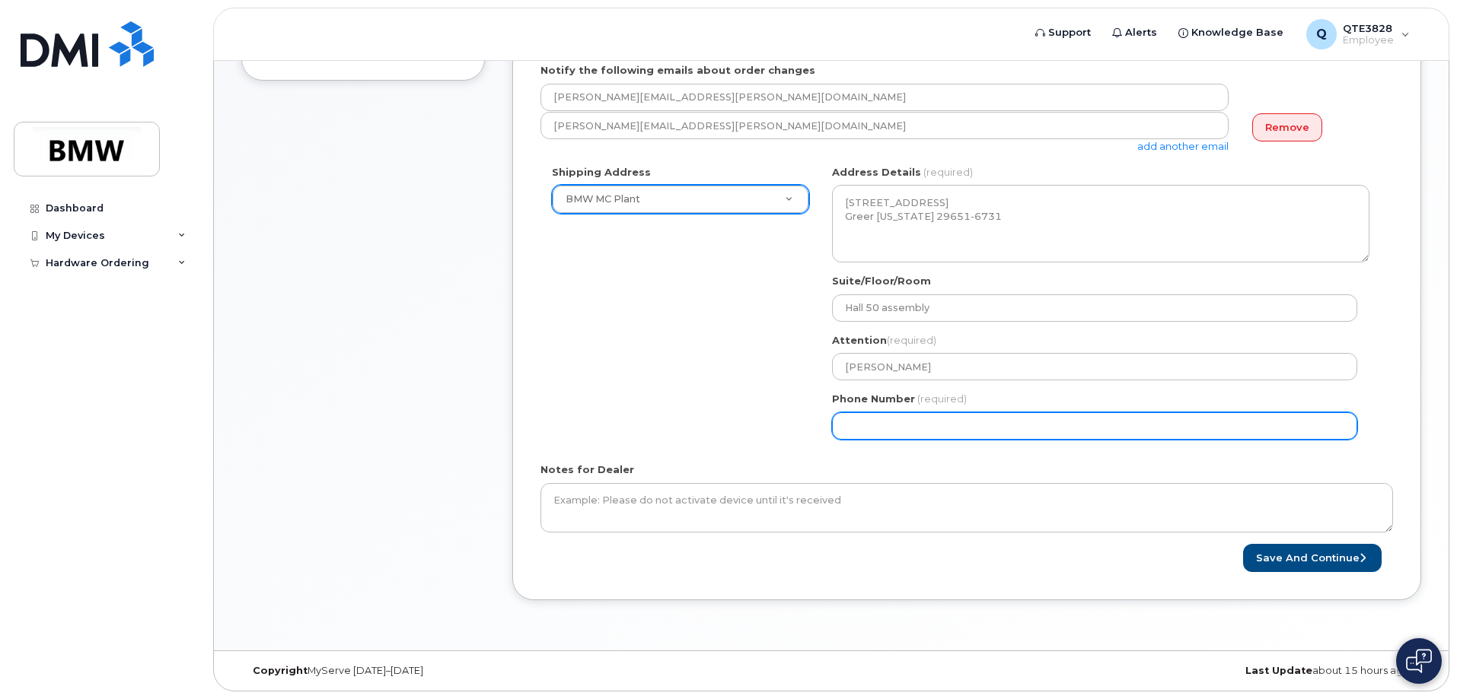
drag, startPoint x: 934, startPoint y: 431, endPoint x: 792, endPoint y: 413, distance: 143.4
click at [792, 413] on div "Shipping Address BMW MC Plant New Address BMW MC Plant BMW North America Financ…" at bounding box center [960, 308] width 840 height 286
type input "864901181"
select select
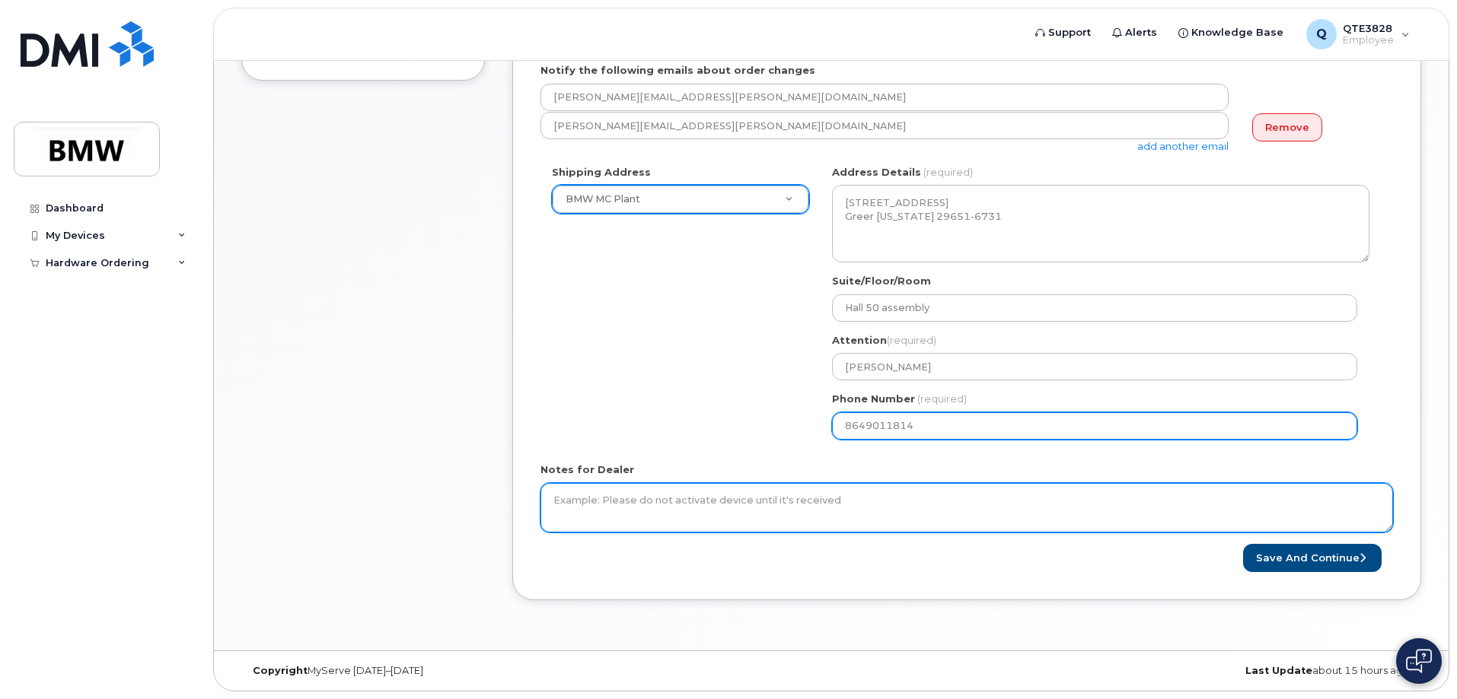
type input "8649011814"
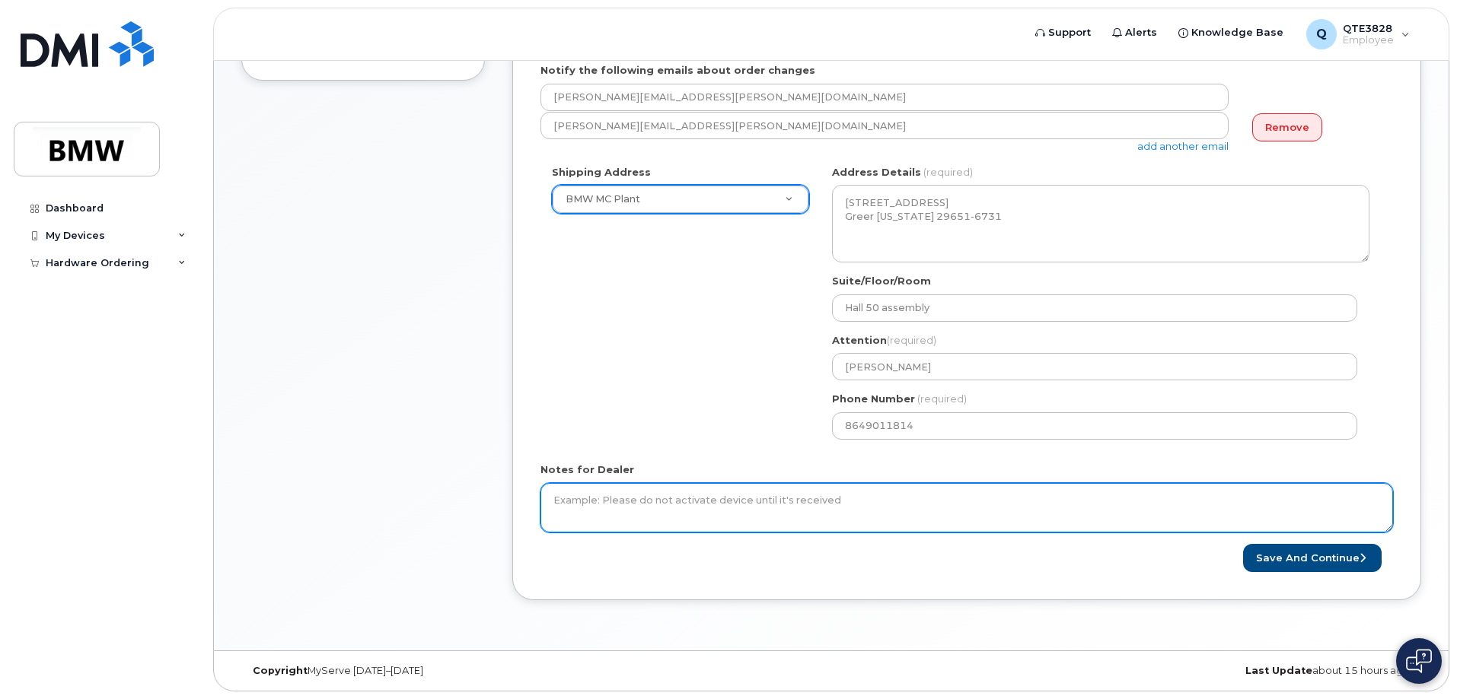
click at [772, 484] on textarea "Notes for Dealer" at bounding box center [966, 508] width 852 height 50
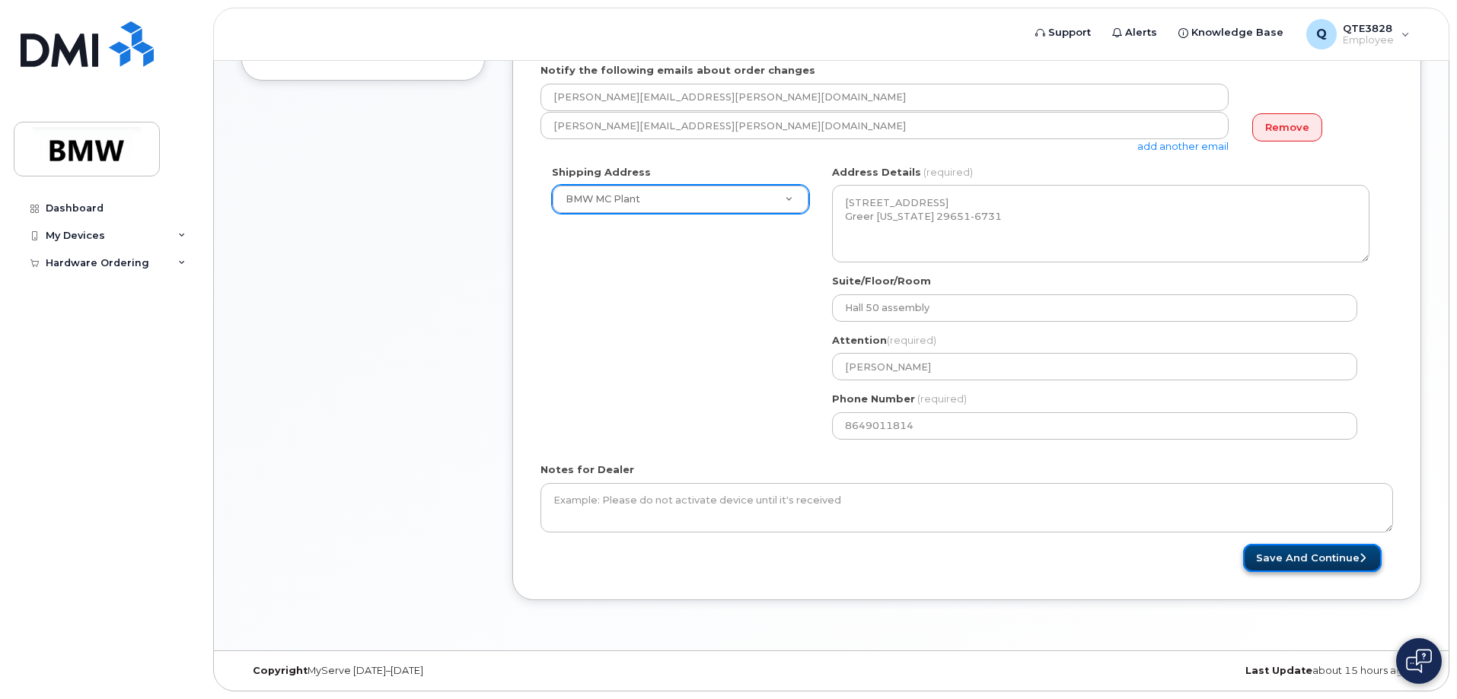
click at [1313, 556] on button "Save and Continue" at bounding box center [1312, 558] width 139 height 28
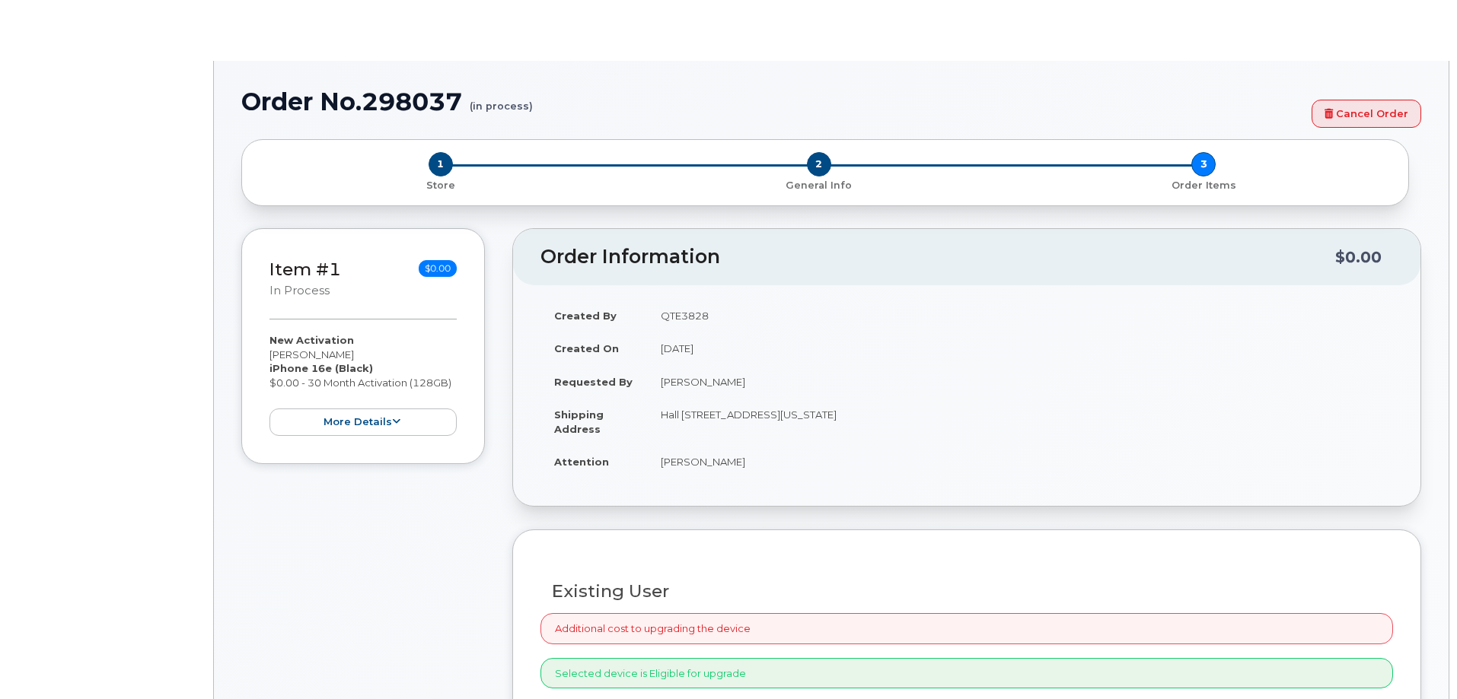
select select "1885307"
radio input "true"
type input "2974577"
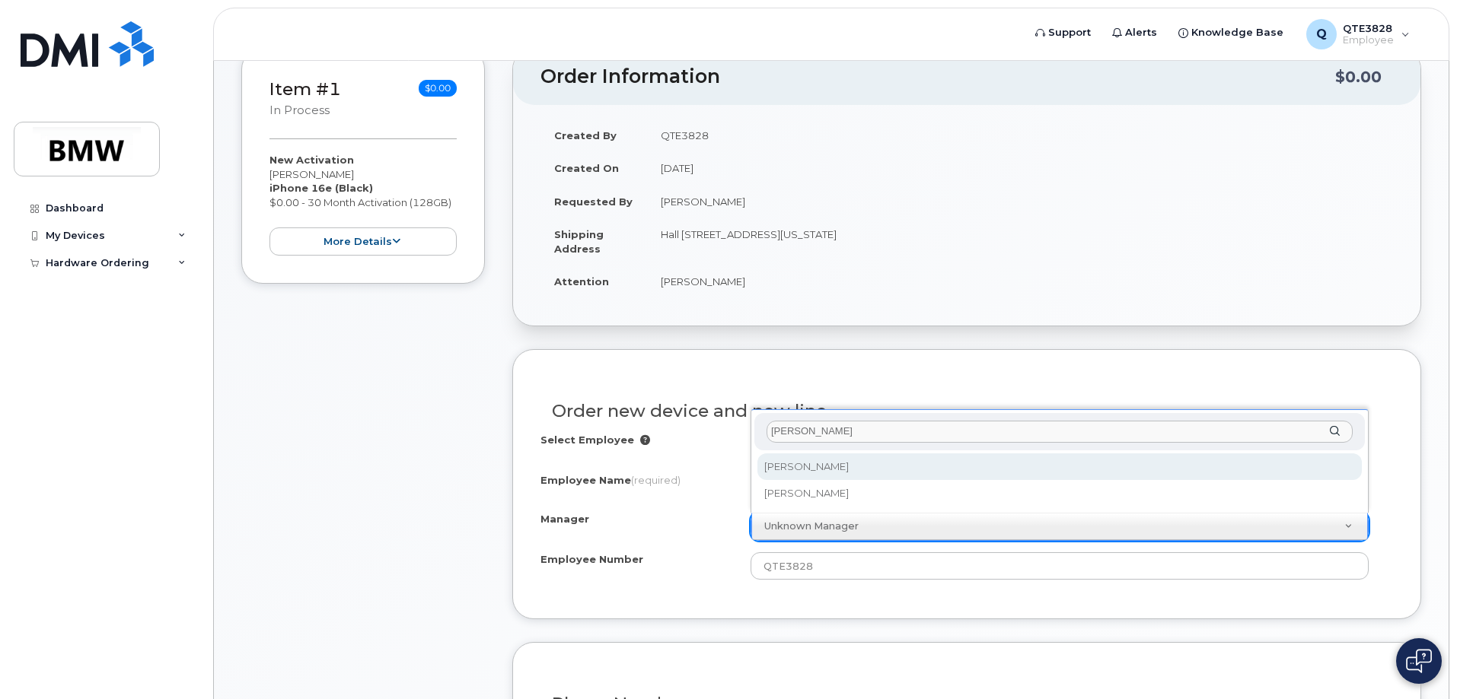
type input "[PERSON_NAME]"
select select "1895282"
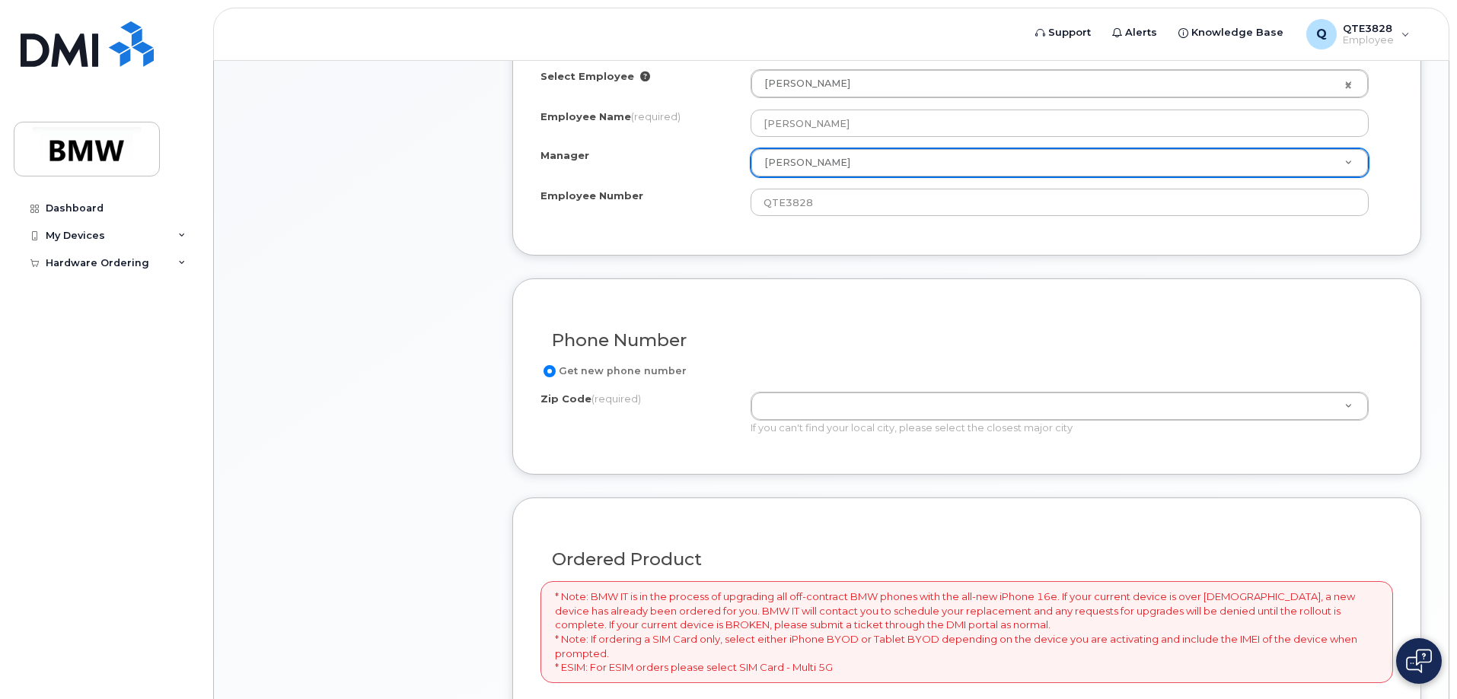
scroll to position [609, 0]
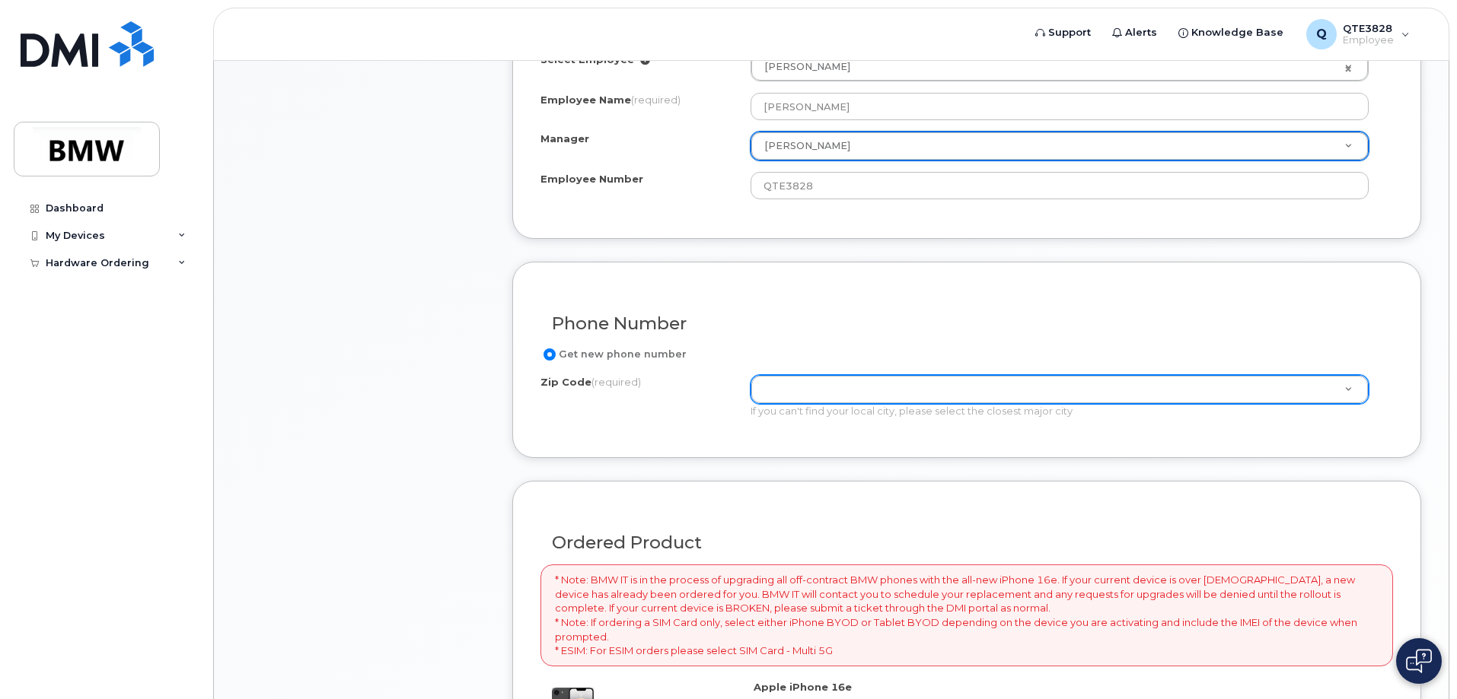
drag, startPoint x: 785, startPoint y: 368, endPoint x: 792, endPoint y: 379, distance: 13.3
click at [787, 369] on div "Get new phone number Zip Code (required) Zip Code (required) Zip Code (required…" at bounding box center [966, 388] width 852 height 84
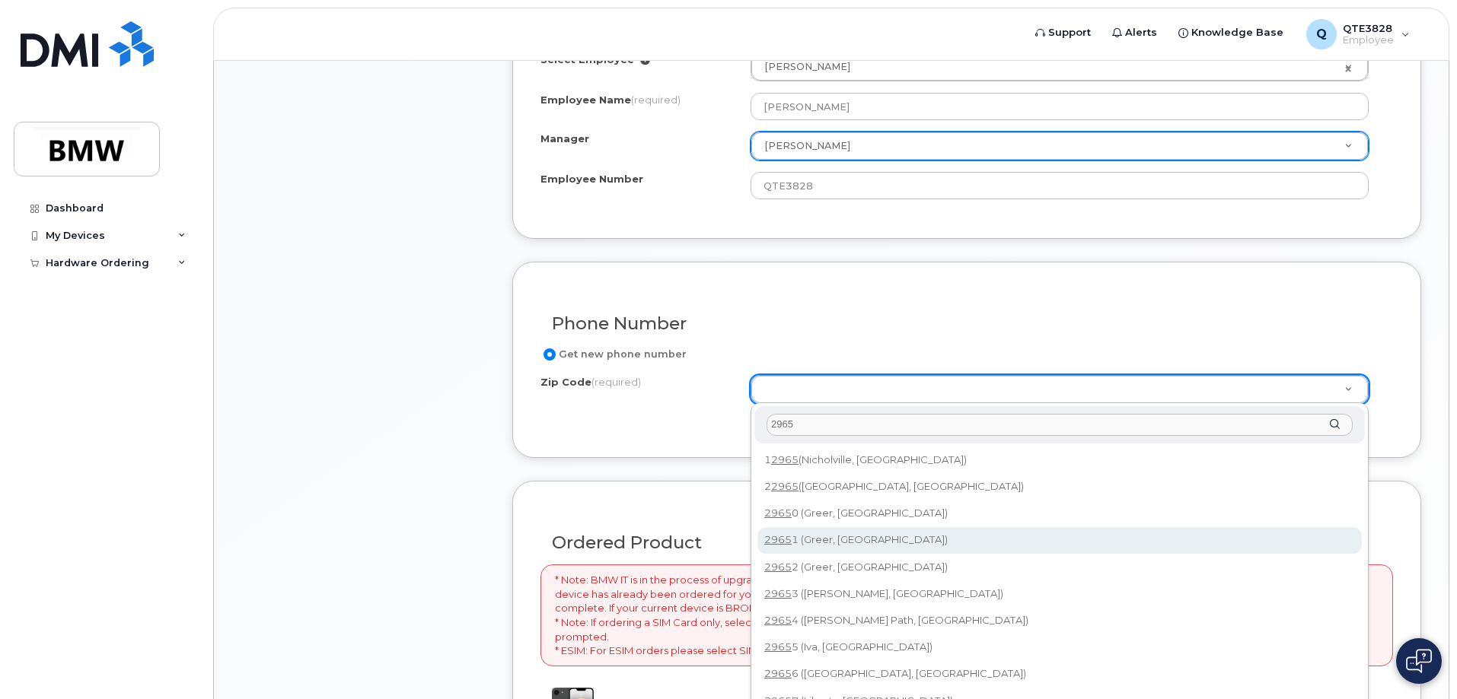
type input "2965"
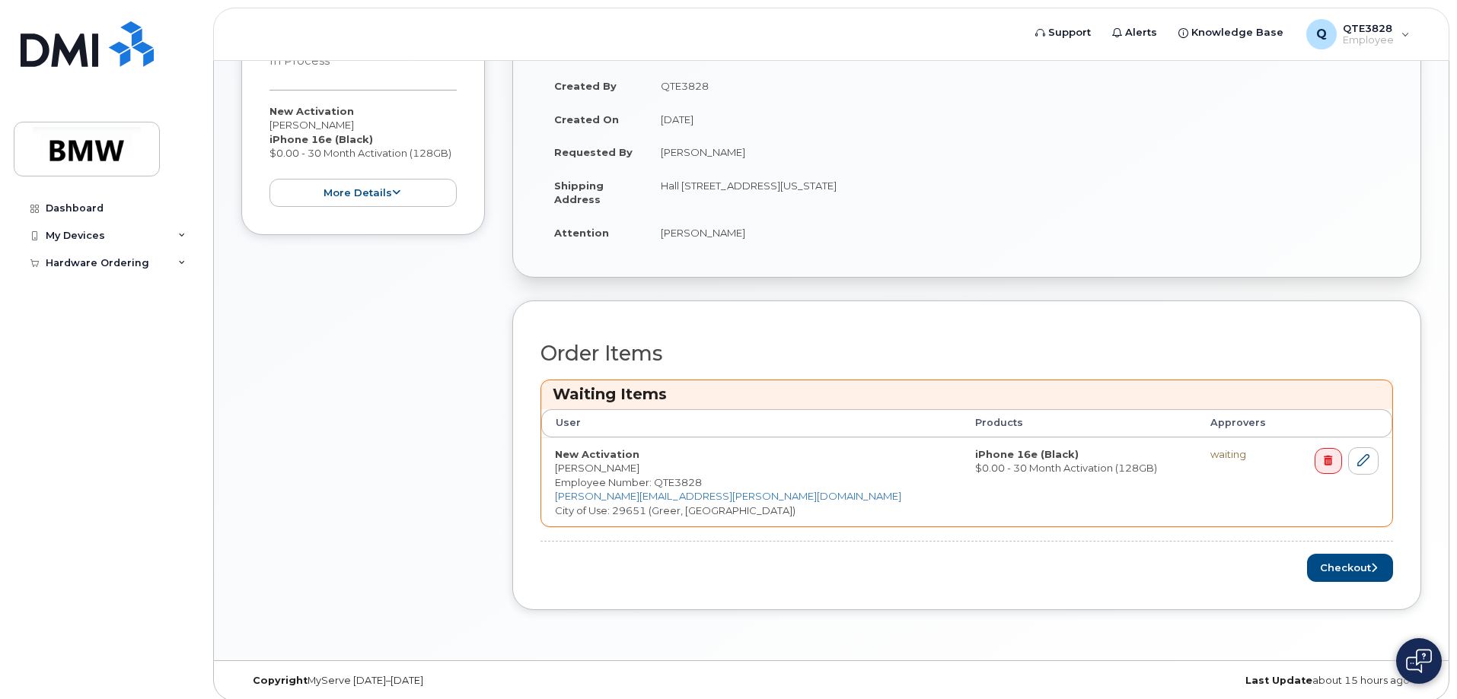
scroll to position [352, 0]
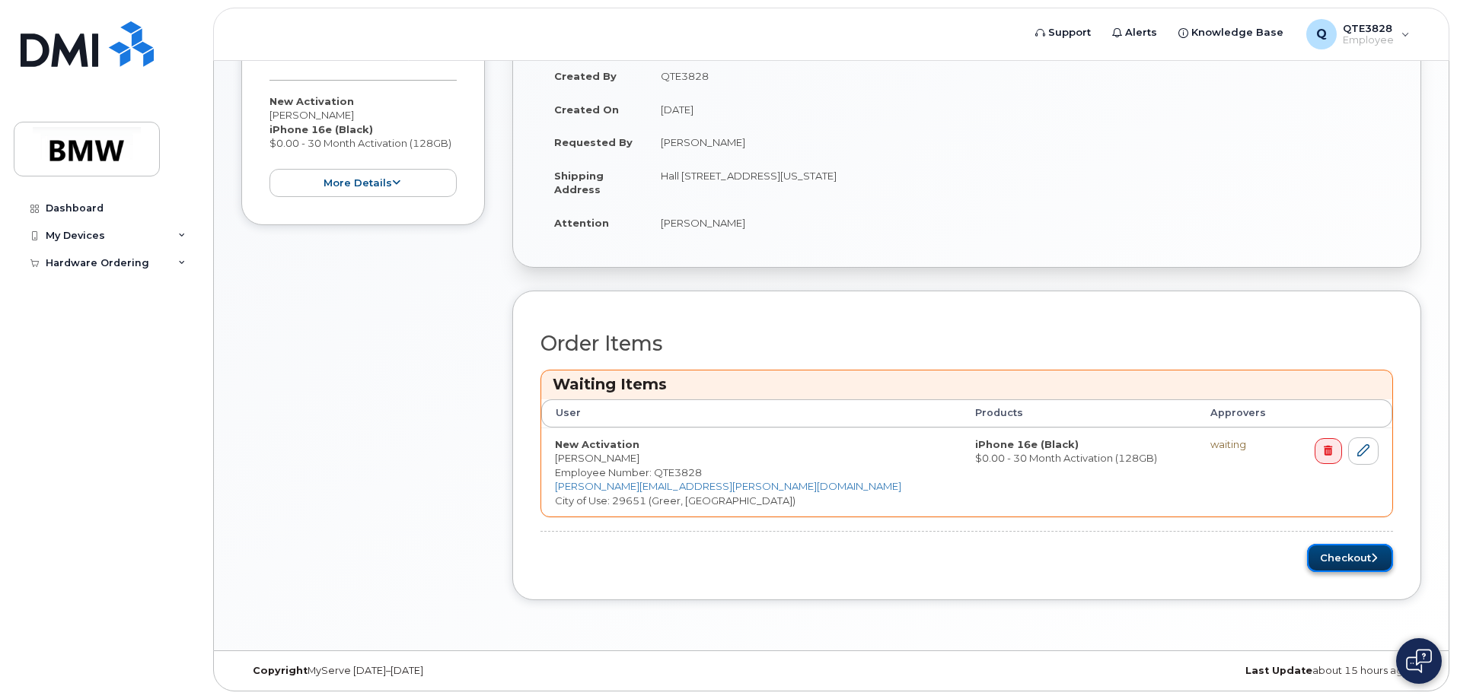
click at [1335, 567] on button "Checkout" at bounding box center [1350, 558] width 86 height 28
